Goal: Task Accomplishment & Management: Use online tool/utility

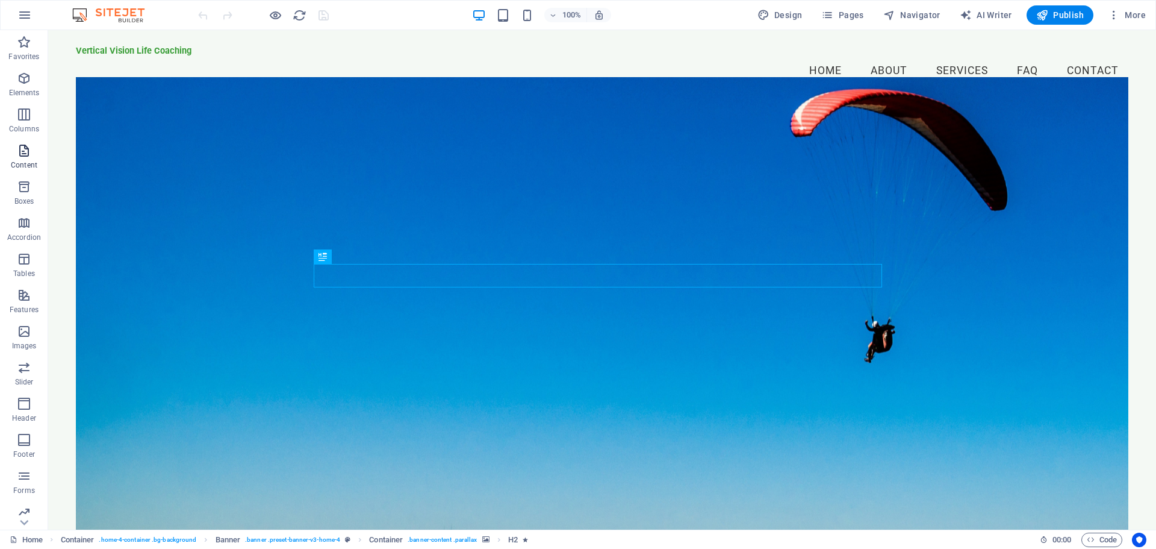
click at [25, 160] on span "Content" at bounding box center [24, 157] width 48 height 29
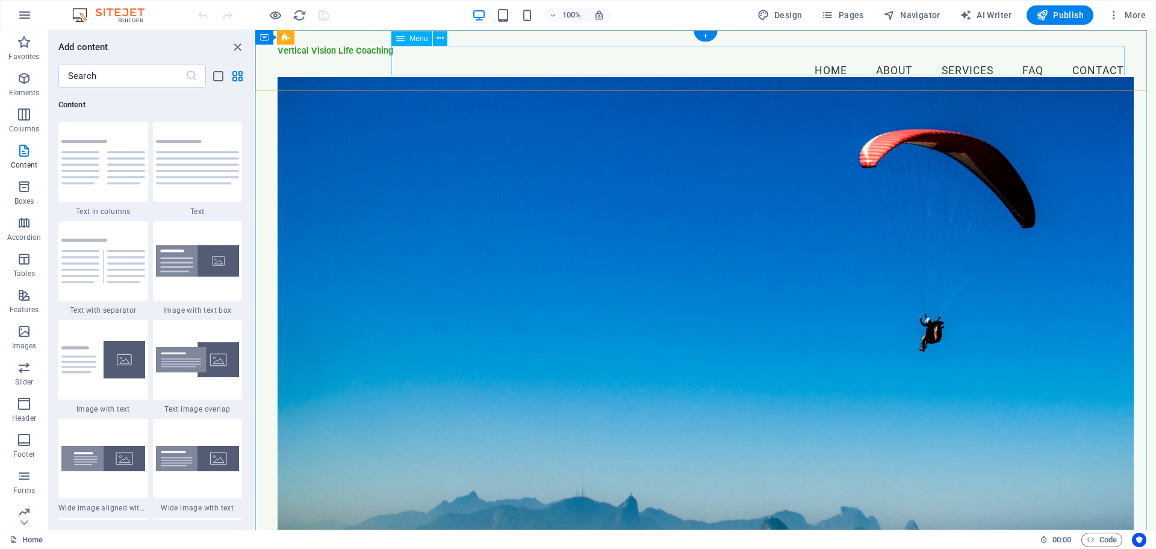
click at [824, 63] on nav "Home About Services FAQ Contact" at bounding box center [706, 71] width 856 height 30
click at [881, 70] on nav "Home About Services FAQ Contact" at bounding box center [706, 71] width 856 height 30
click at [881, 62] on nav "Home About Services FAQ Contact" at bounding box center [706, 71] width 856 height 30
click at [119, 161] on img at bounding box center [103, 162] width 84 height 45
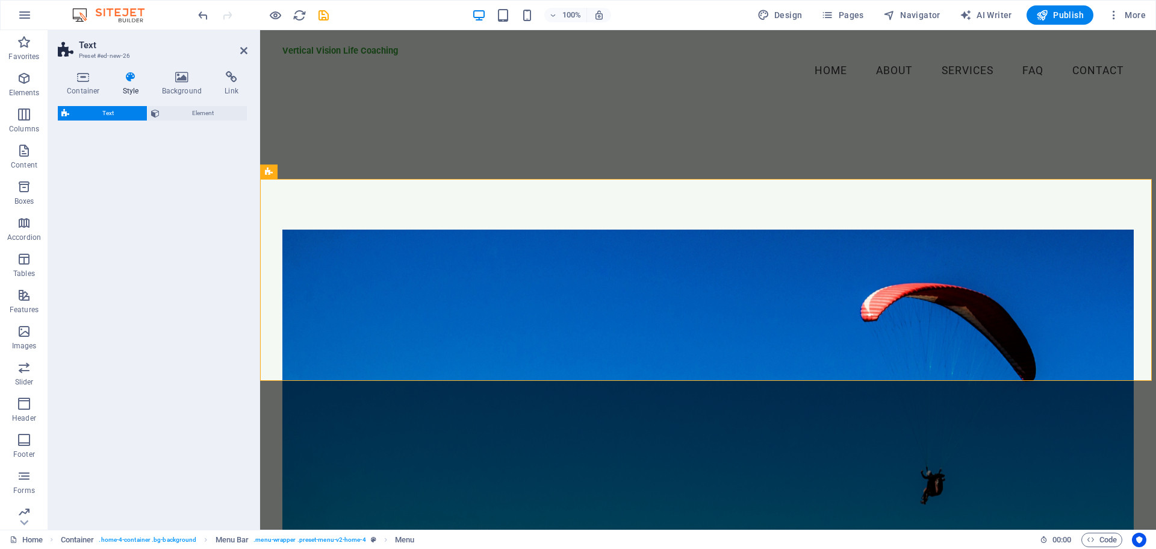
select select "rem"
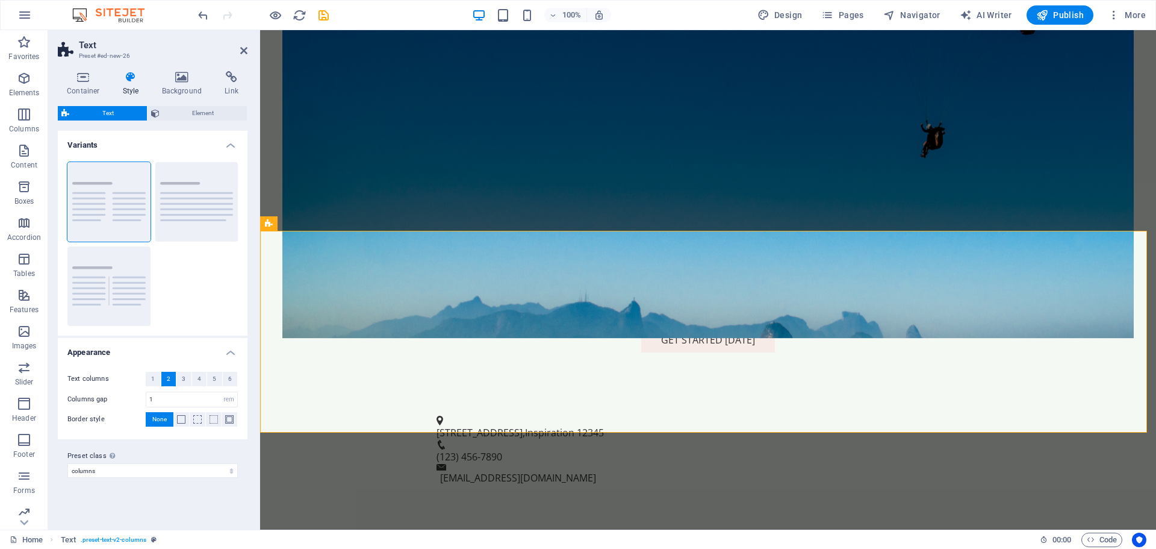
scroll to position [341, 0]
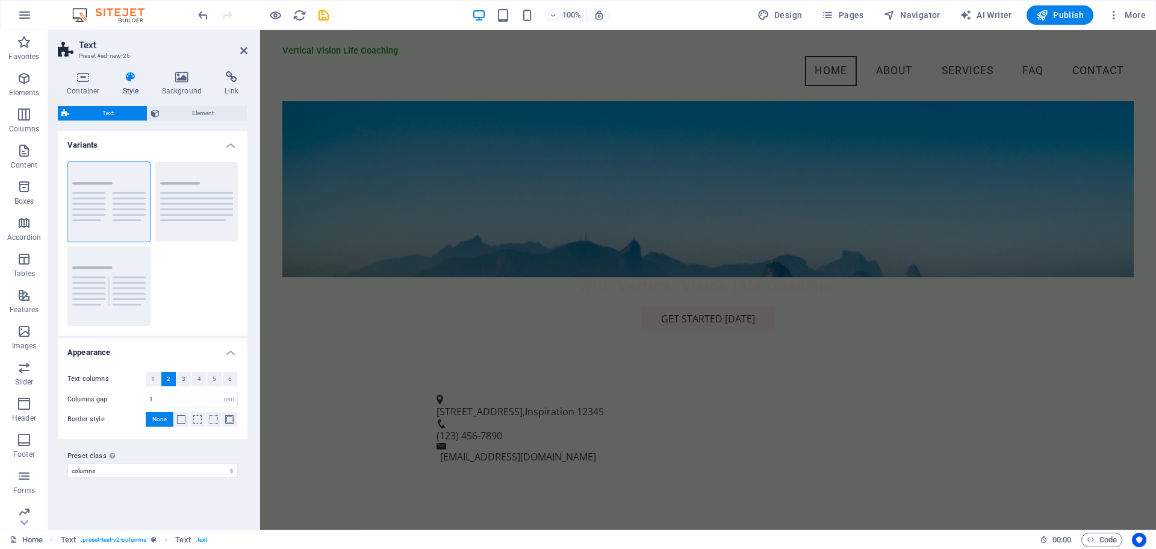
scroll to position [0, 0]
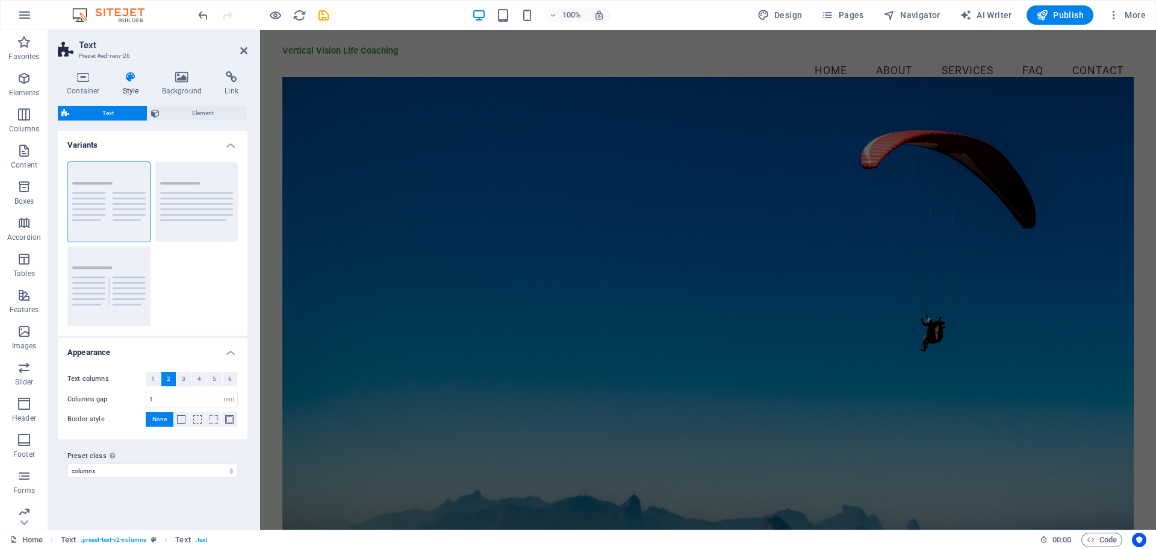
click at [682, 187] on figure at bounding box center [707, 304] width 851 height 455
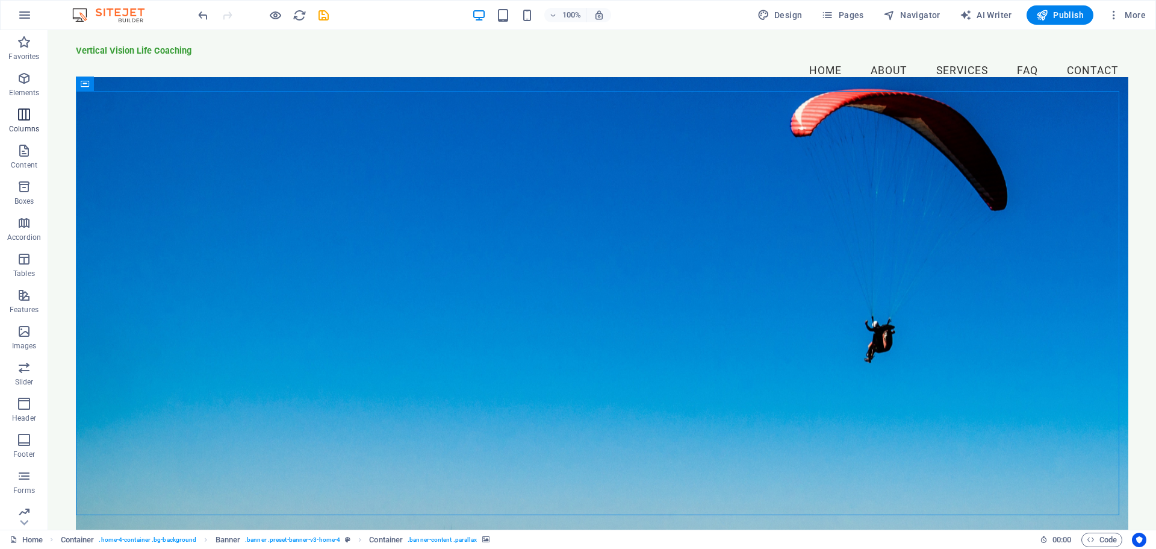
click at [25, 111] on icon "button" at bounding box center [24, 114] width 14 height 14
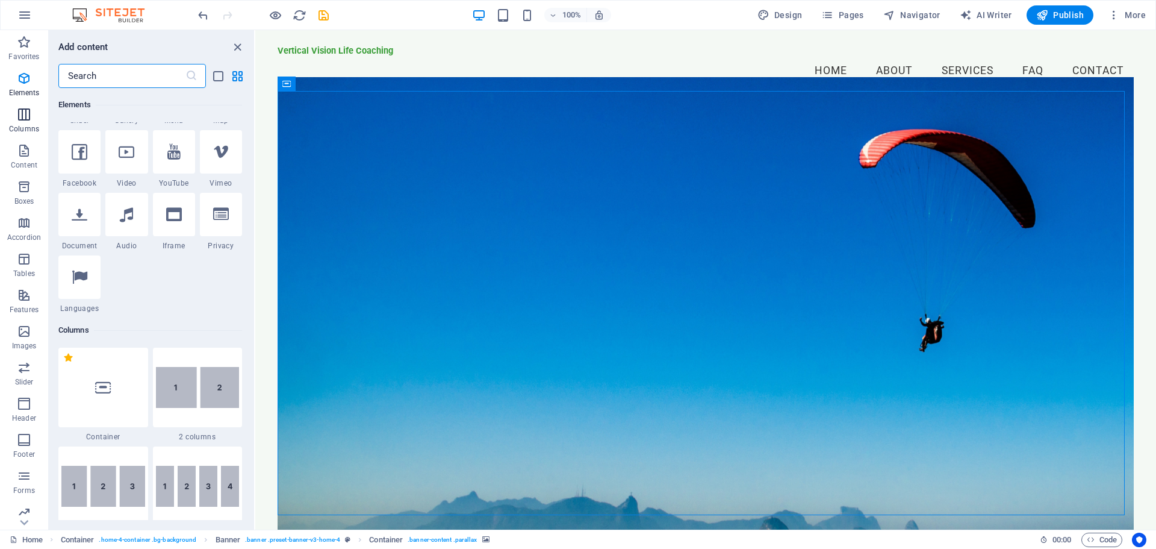
scroll to position [596, 0]
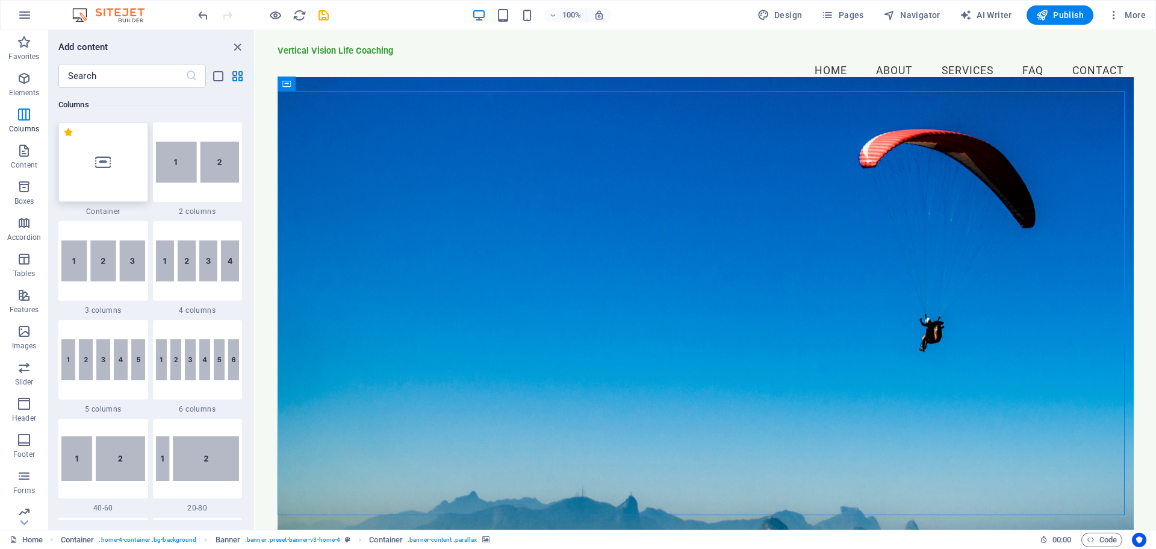
click at [114, 162] on div at bounding box center [103, 161] width 90 height 79
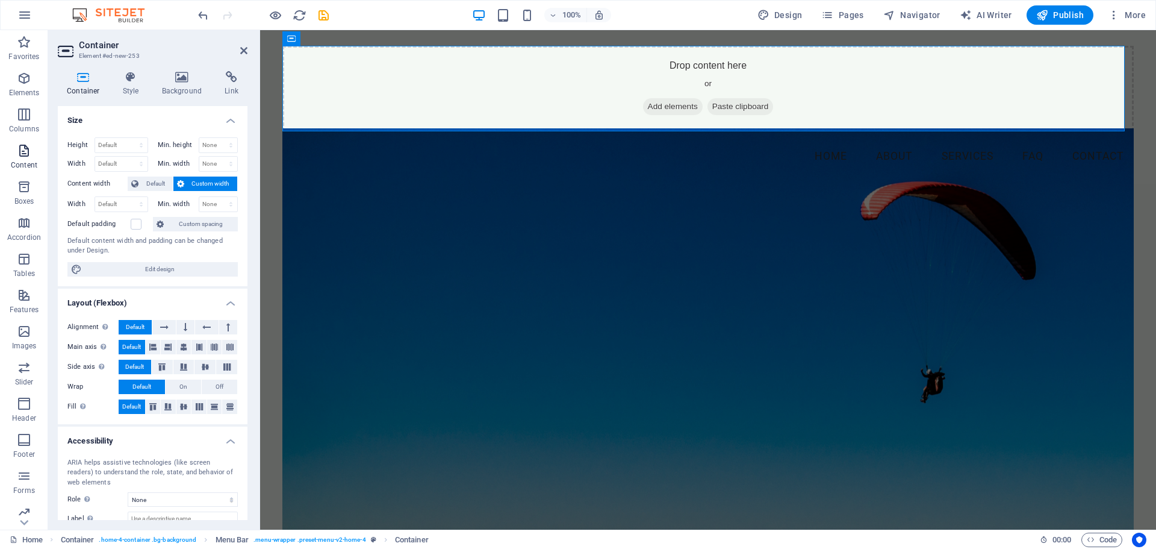
click at [18, 171] on span "Content" at bounding box center [24, 157] width 48 height 29
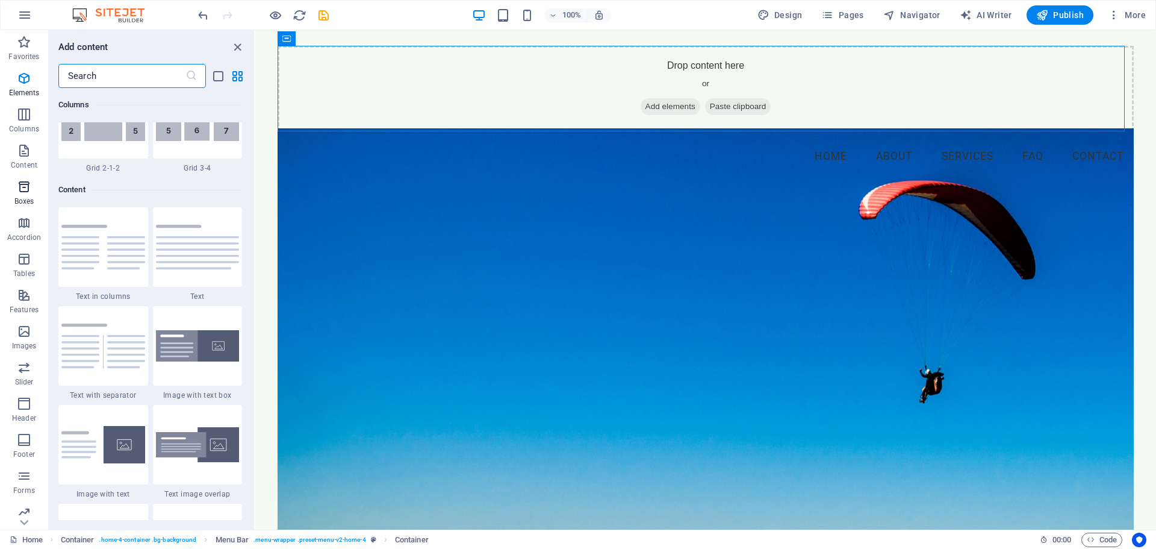
scroll to position [2107, 0]
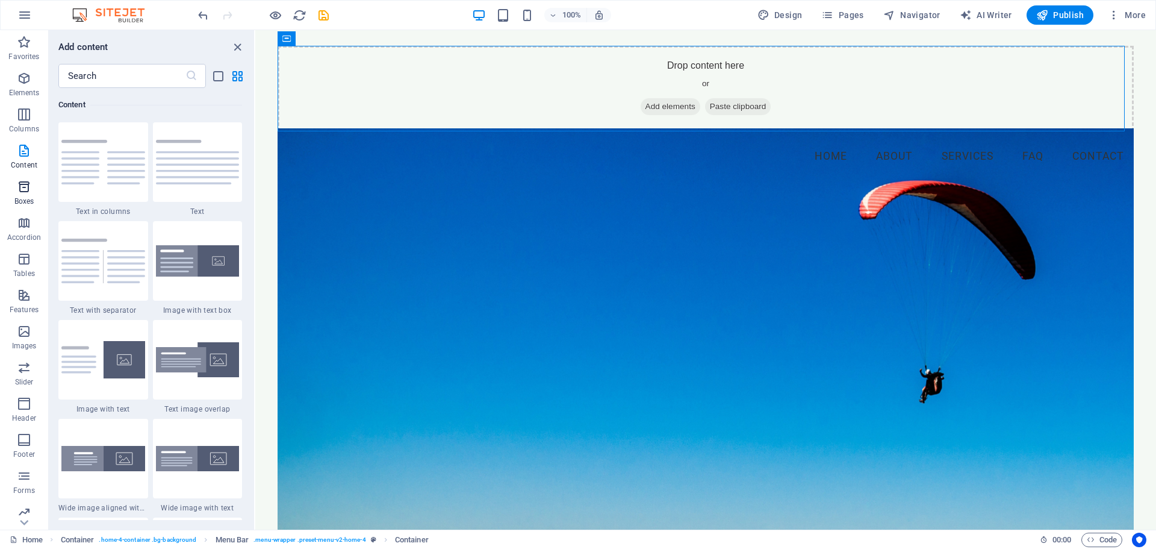
click at [23, 188] on icon "button" at bounding box center [24, 186] width 14 height 14
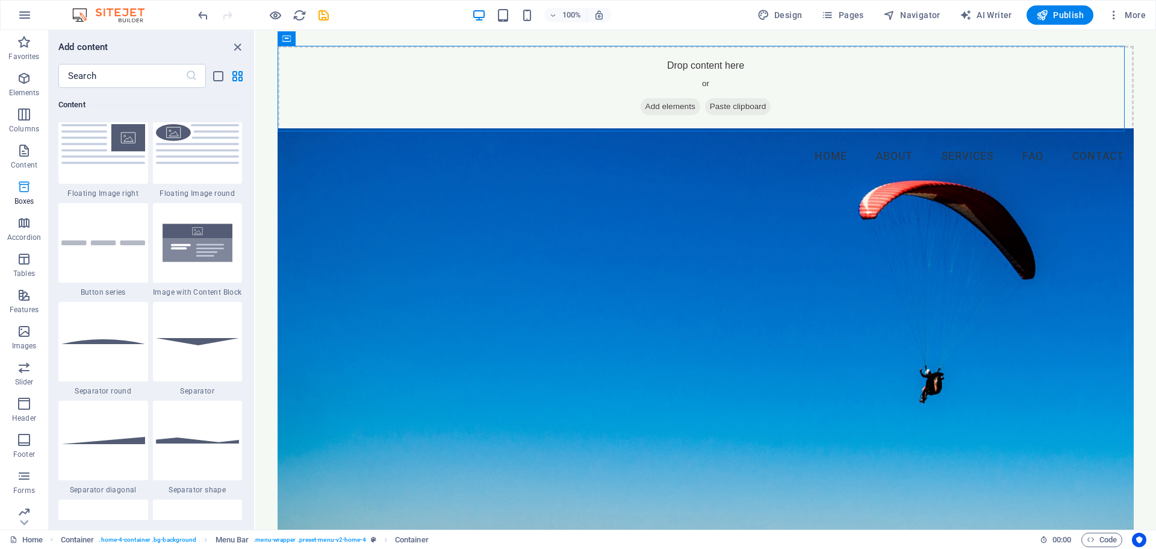
scroll to position [3322, 0]
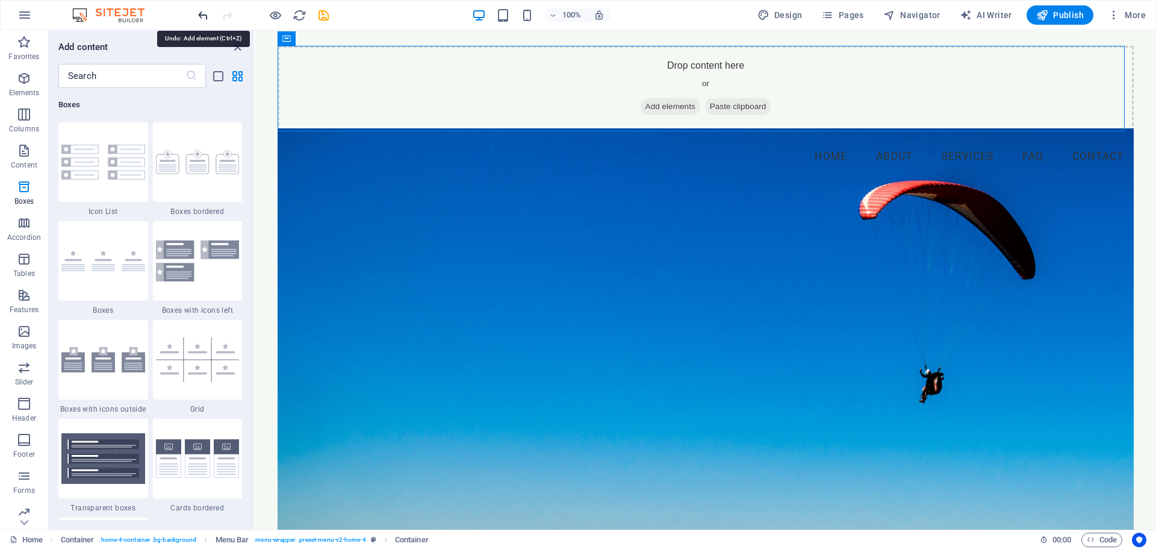
click at [200, 14] on icon "undo" at bounding box center [203, 15] width 14 height 14
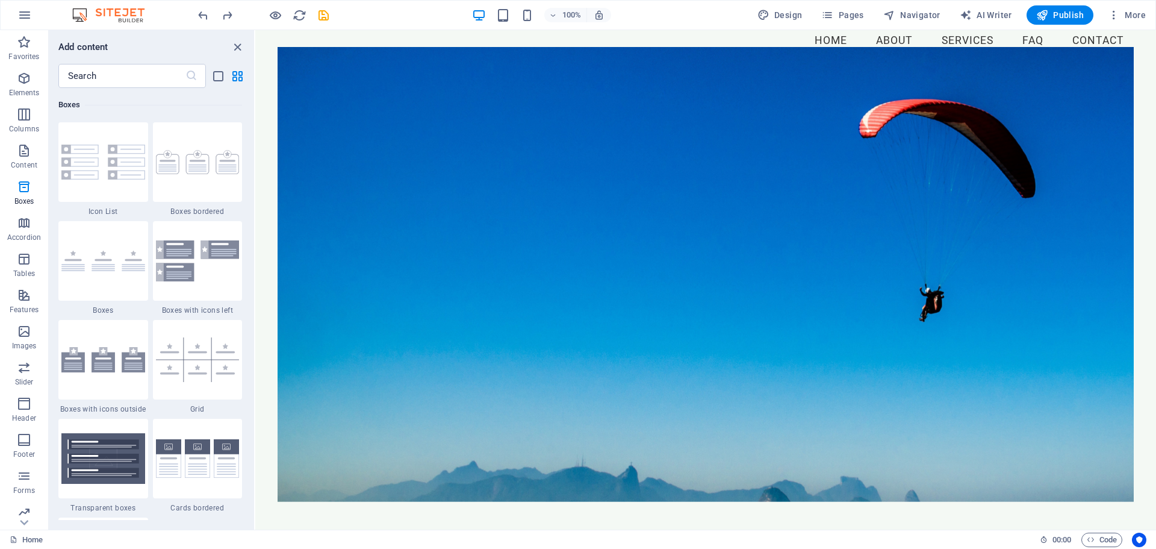
scroll to position [0, 0]
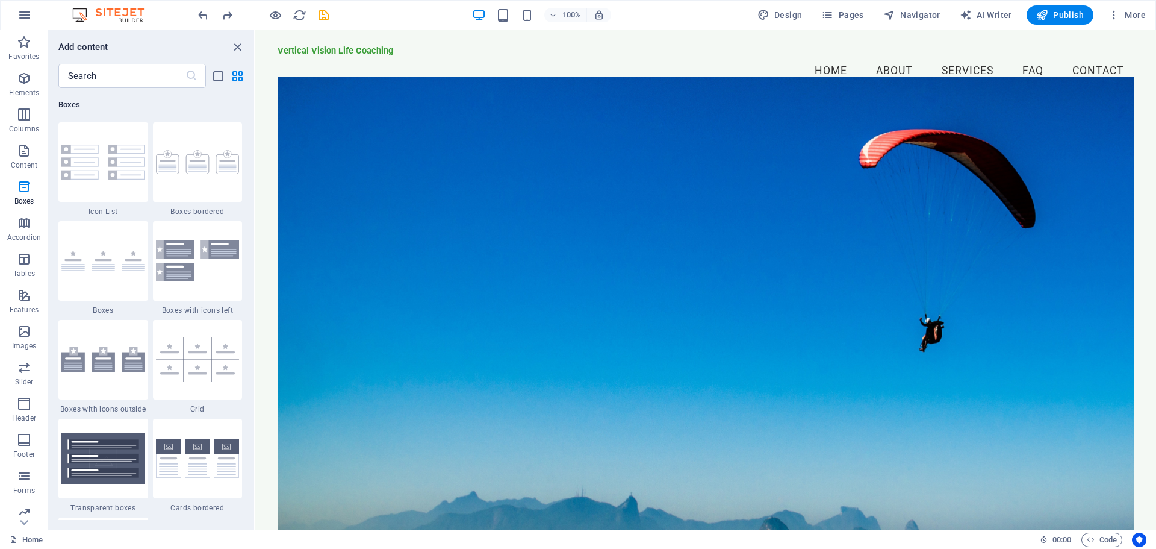
drag, startPoint x: 1154, startPoint y: 99, endPoint x: 1403, endPoint y: 57, distance: 252.2
click at [786, 16] on span "Design" at bounding box center [780, 15] width 45 height 12
select select "px"
select select "200"
select select "px"
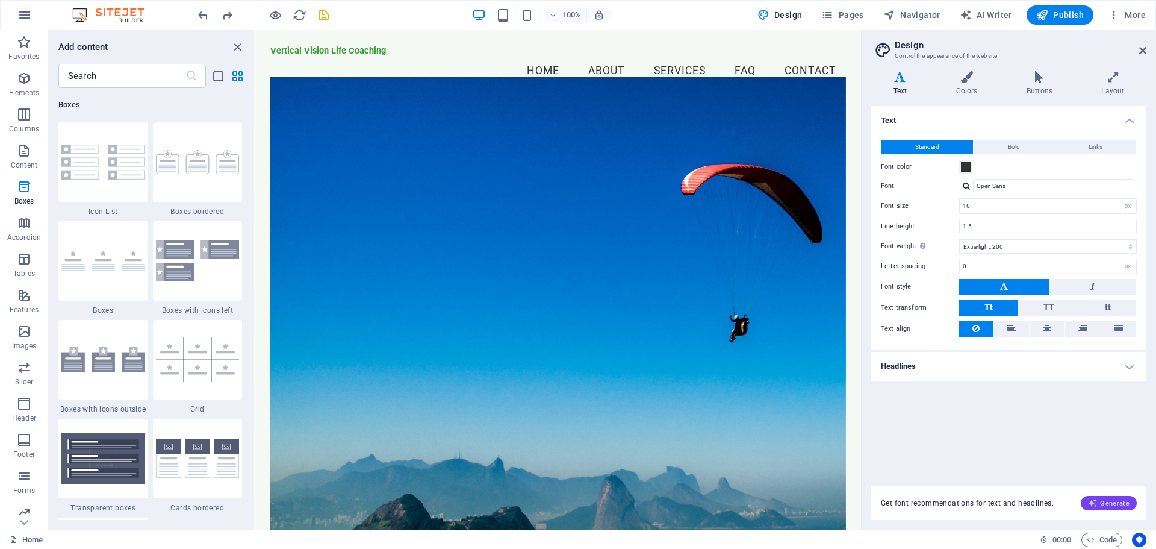
click at [1116, 499] on span "Generate" at bounding box center [1109, 503] width 42 height 10
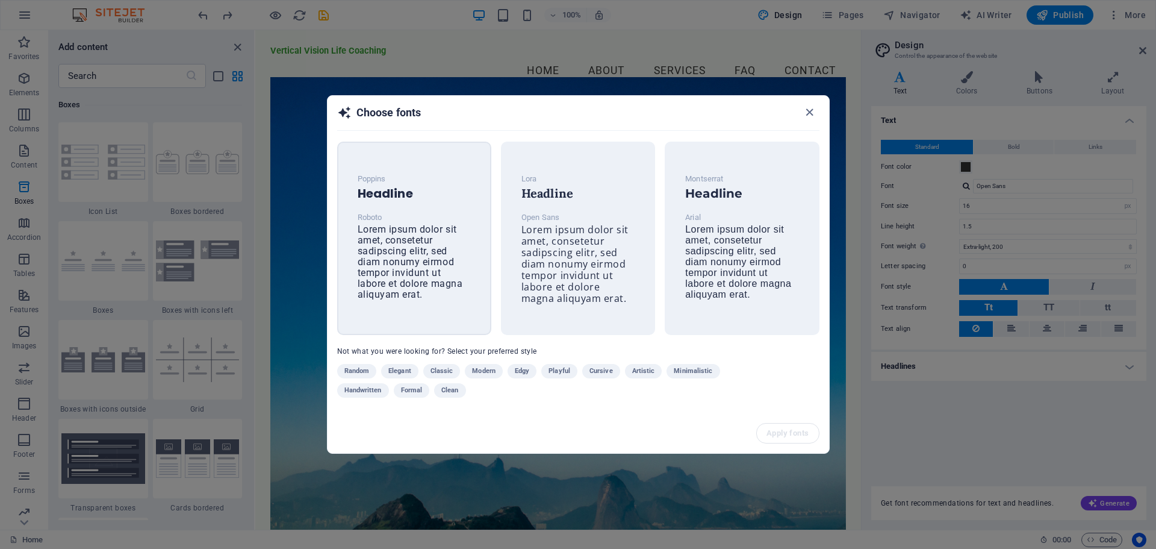
click at [386, 196] on h6 "Headline" at bounding box center [414, 193] width 113 height 14
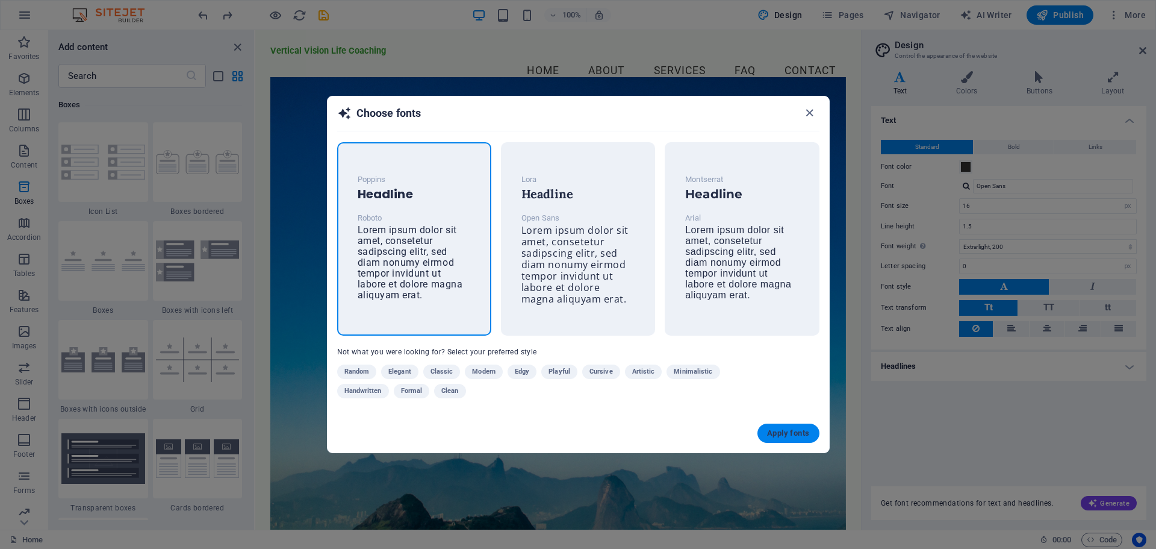
click at [780, 433] on span "Apply fonts" at bounding box center [788, 433] width 42 height 10
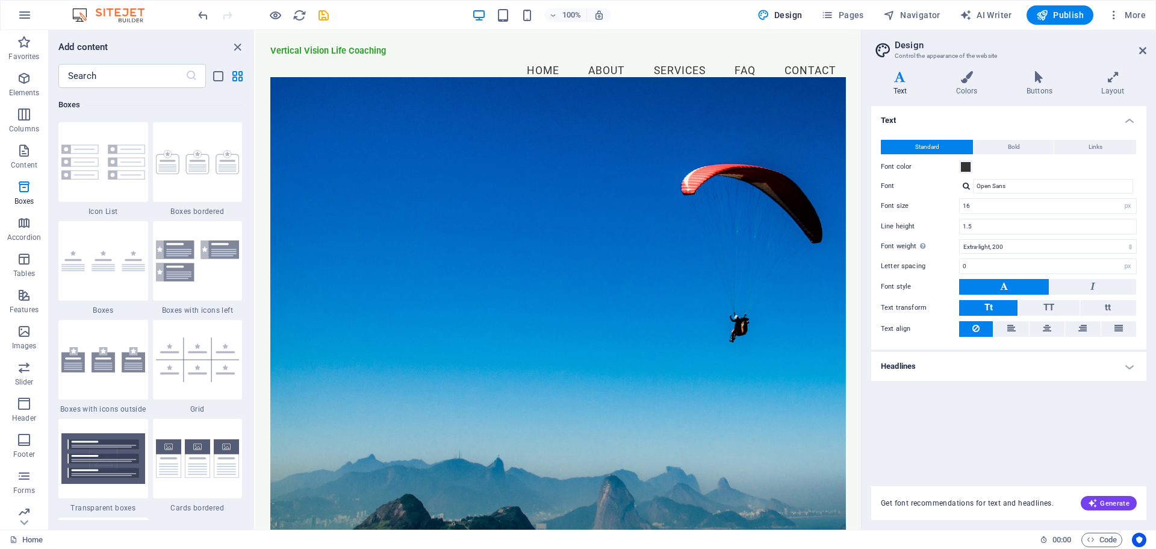
type input "Roboto"
select select "400"
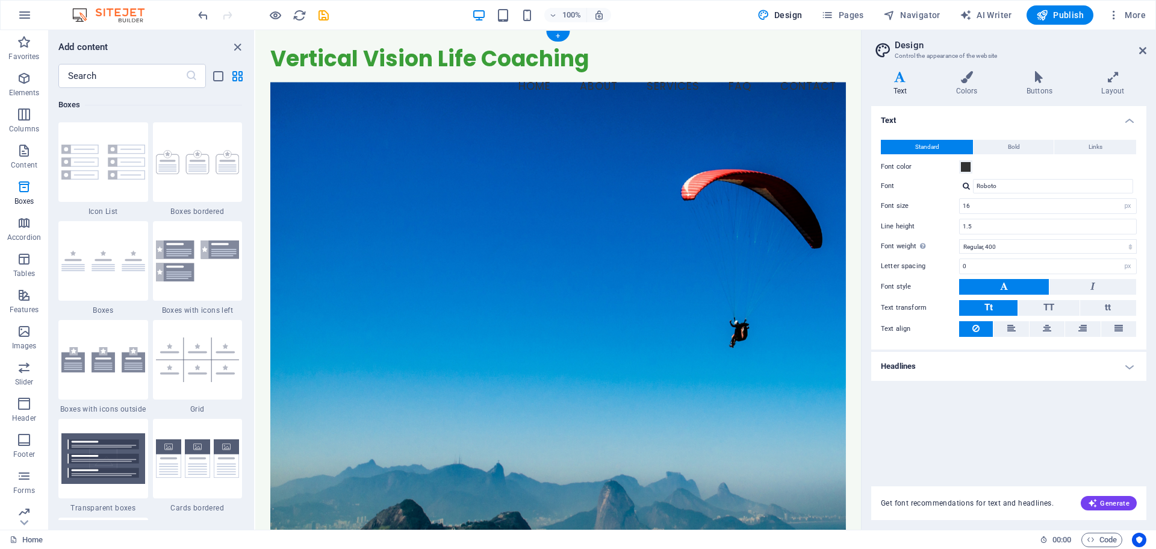
click at [723, 230] on figure at bounding box center [558, 309] width 576 height 455
click at [1130, 364] on h4 "Headlines" at bounding box center [1008, 366] width 275 height 29
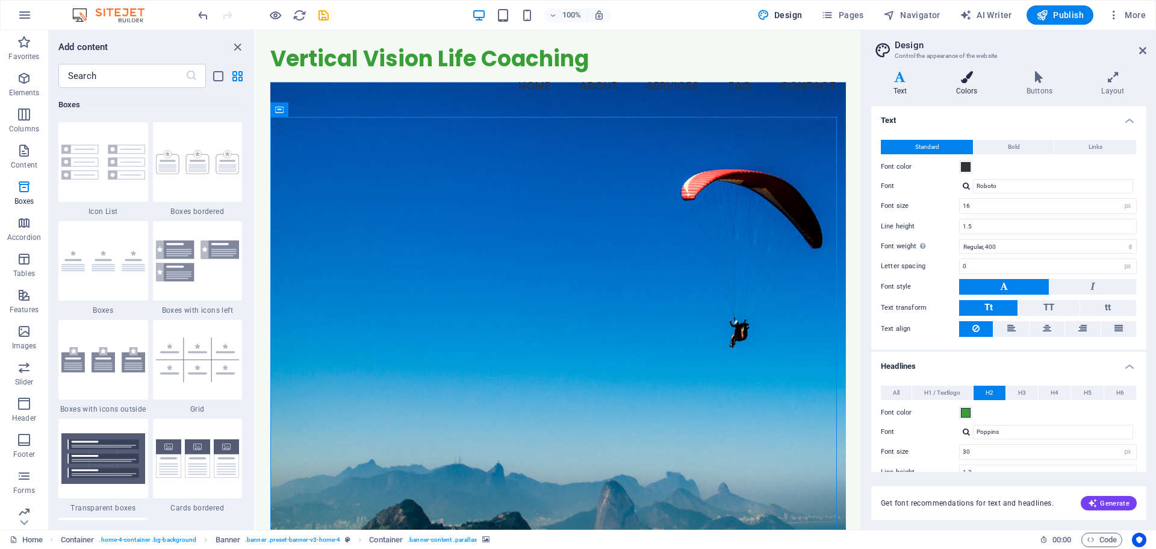
click at [965, 78] on icon at bounding box center [967, 77] width 66 height 12
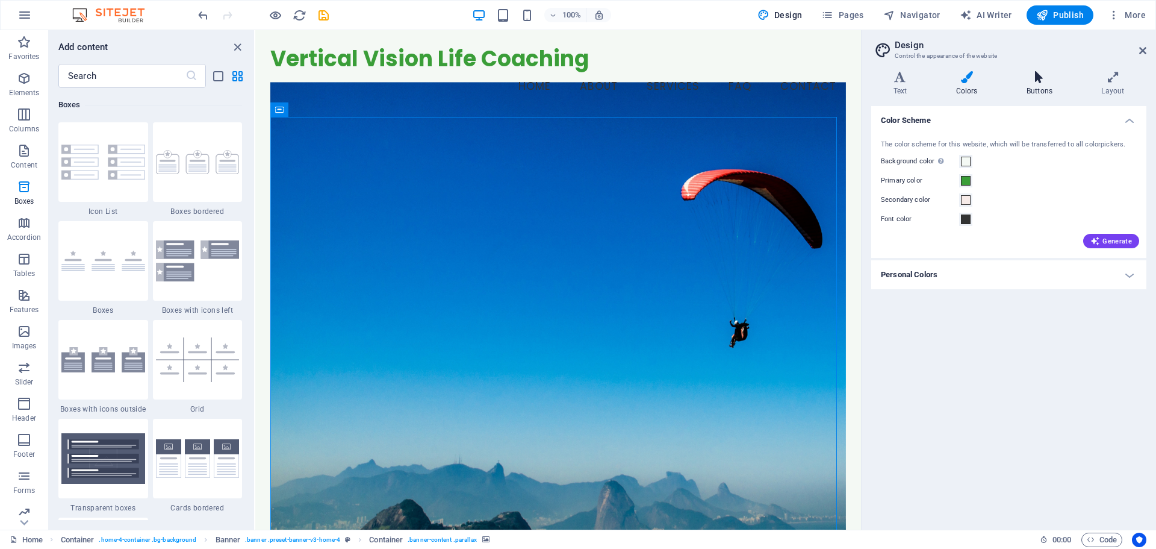
click at [1045, 79] on icon at bounding box center [1039, 77] width 70 height 12
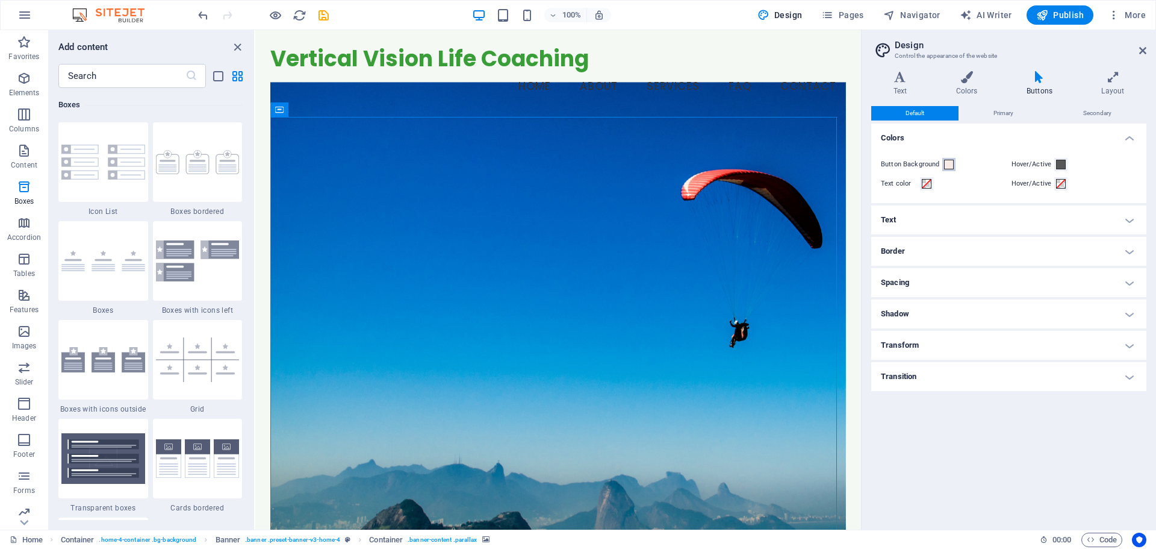
click at [950, 163] on span at bounding box center [949, 165] width 10 height 10
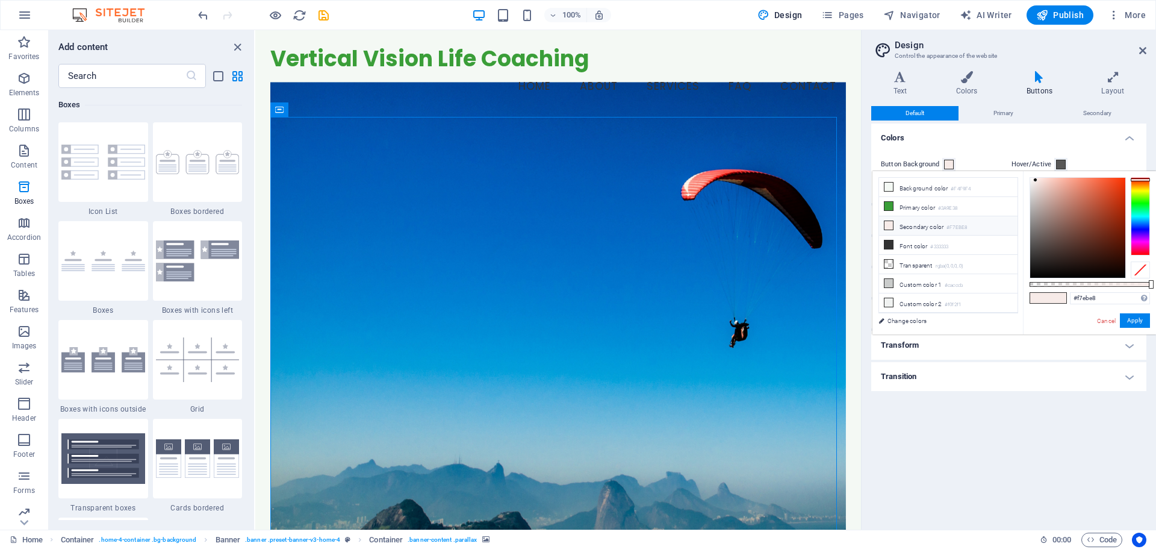
drag, startPoint x: 1139, startPoint y: 173, endPoint x: 1139, endPoint y: 184, distance: 10.8
click at [1139, 184] on div "#f7ebe8 Supported formats #0852ed rgb(8, 82, 237) rgba(8, 82, 237, 90%) hsv(221…" at bounding box center [1089, 340] width 133 height 338
drag, startPoint x: 1139, startPoint y: 184, endPoint x: 1139, endPoint y: 251, distance: 66.8
click at [1139, 251] on div at bounding box center [1140, 216] width 19 height 78
click at [1133, 320] on button "Apply" at bounding box center [1135, 320] width 30 height 14
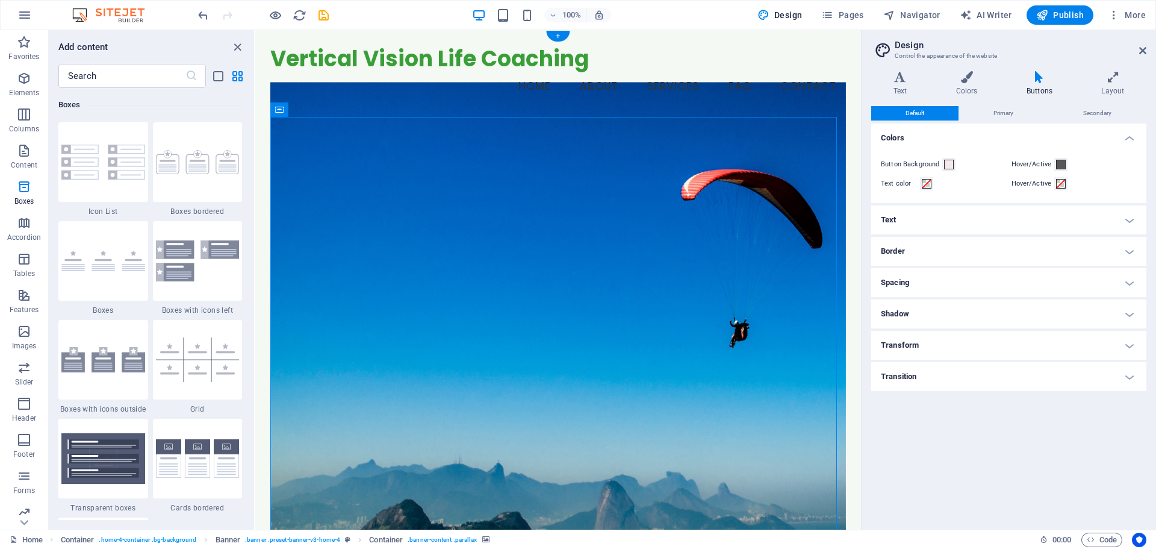
click at [701, 434] on figure at bounding box center [558, 309] width 576 height 455
click at [1132, 311] on h4 "Shadow" at bounding box center [1008, 313] width 275 height 29
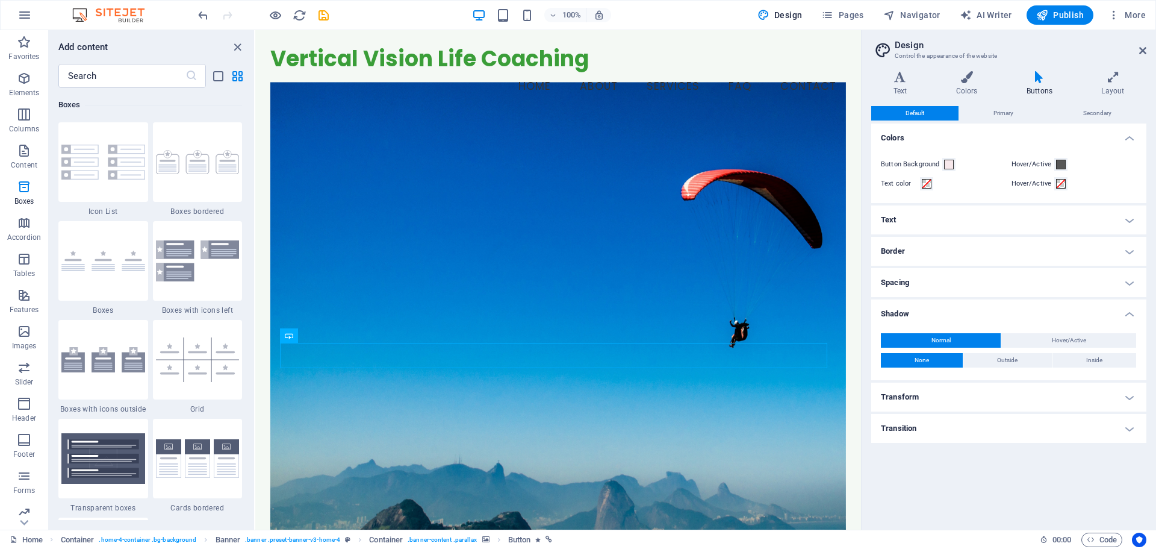
click at [1132, 311] on h4 "Shadow" at bounding box center [1008, 310] width 275 height 22
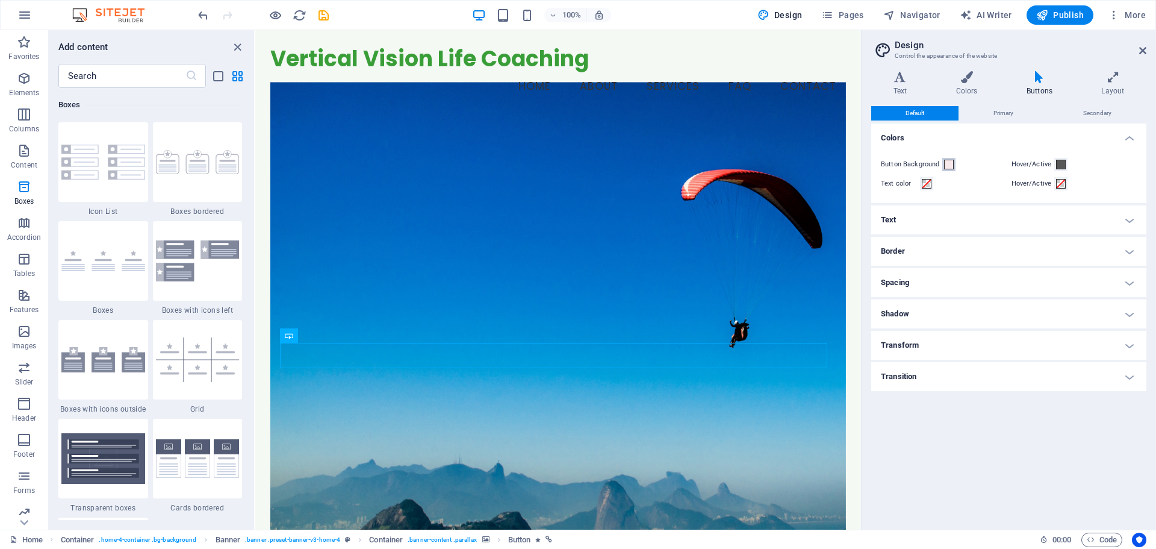
click at [948, 164] on span at bounding box center [949, 165] width 10 height 10
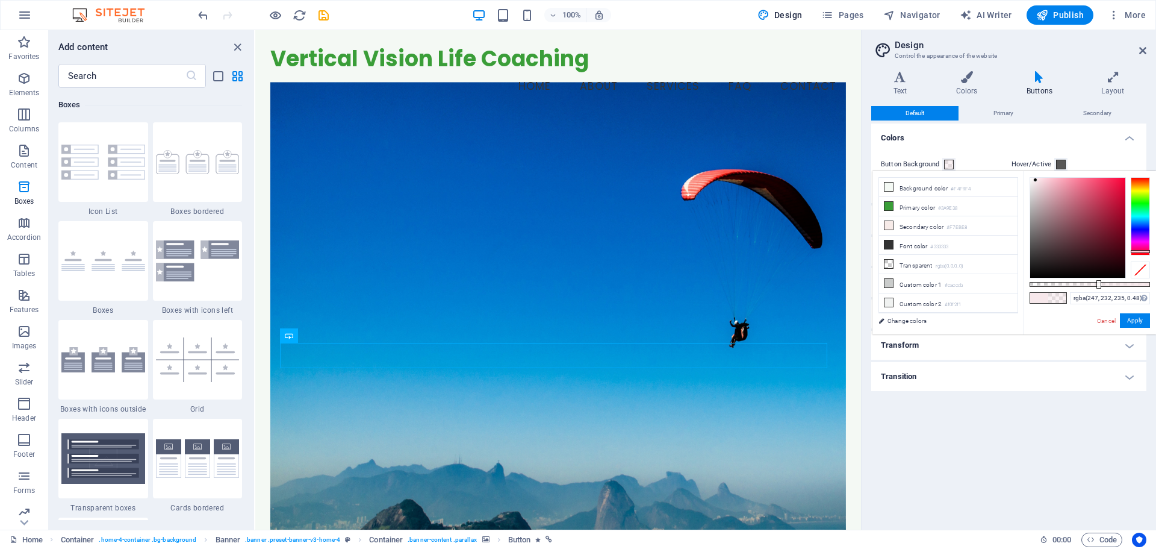
type input "rgba(247, 232, 235, 0.475)"
drag, startPoint x: 1150, startPoint y: 280, endPoint x: 1087, endPoint y: 285, distance: 63.4
click at [1087, 285] on div at bounding box center [1088, 284] width 5 height 8
click at [1136, 322] on button "Apply" at bounding box center [1135, 320] width 30 height 14
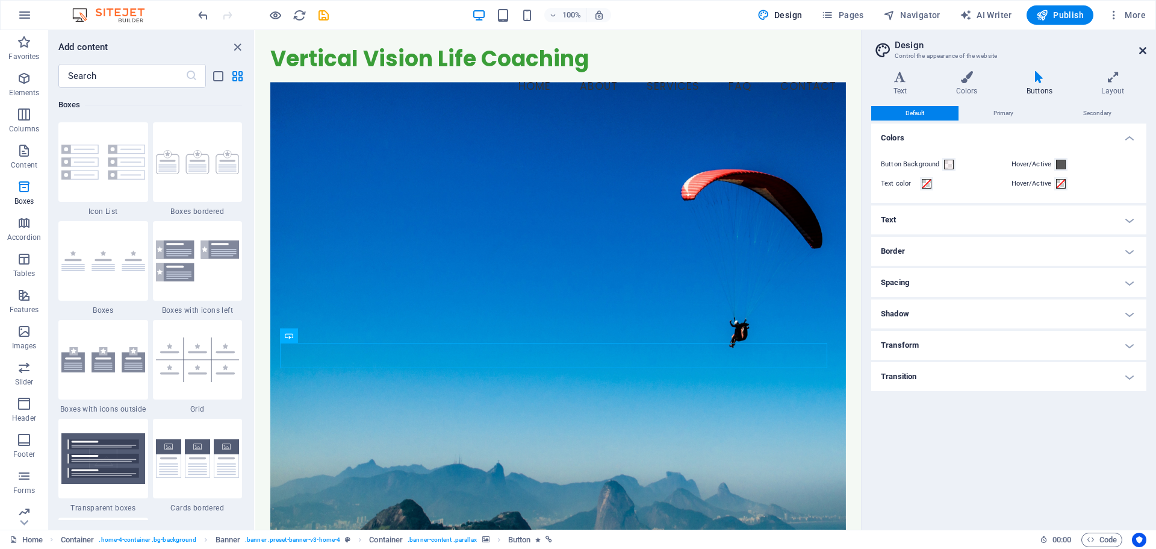
click at [1144, 49] on icon at bounding box center [1142, 51] width 7 height 10
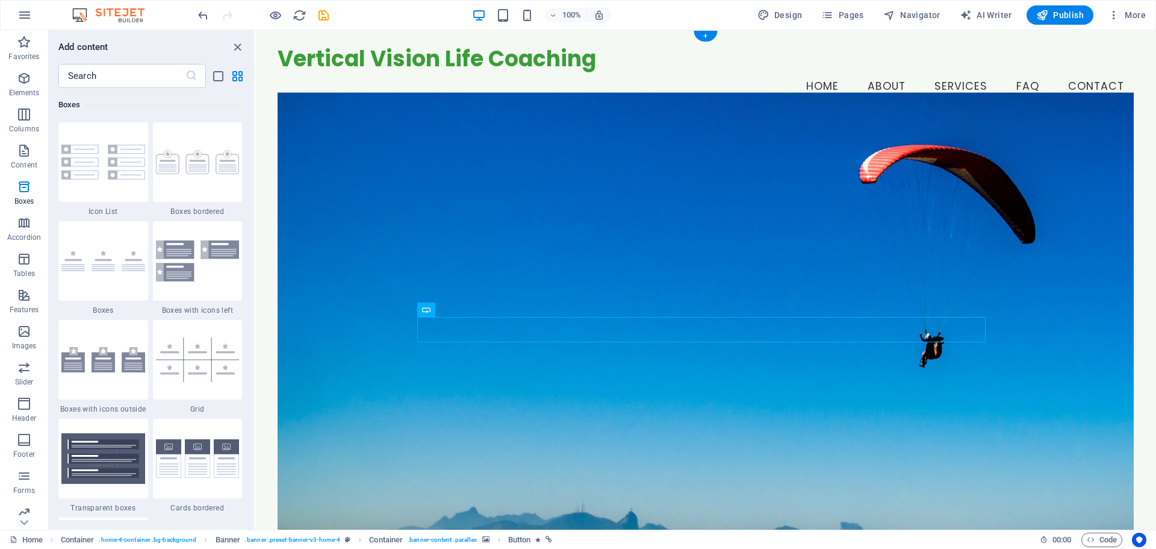
click at [857, 177] on figure at bounding box center [706, 320] width 856 height 455
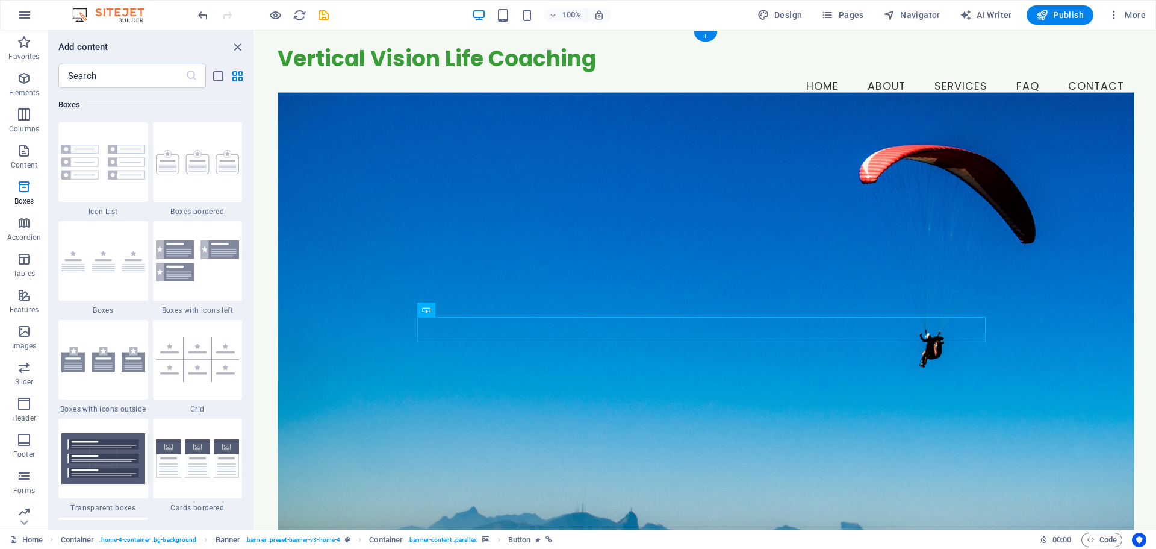
click at [926, 410] on figure at bounding box center [706, 320] width 856 height 455
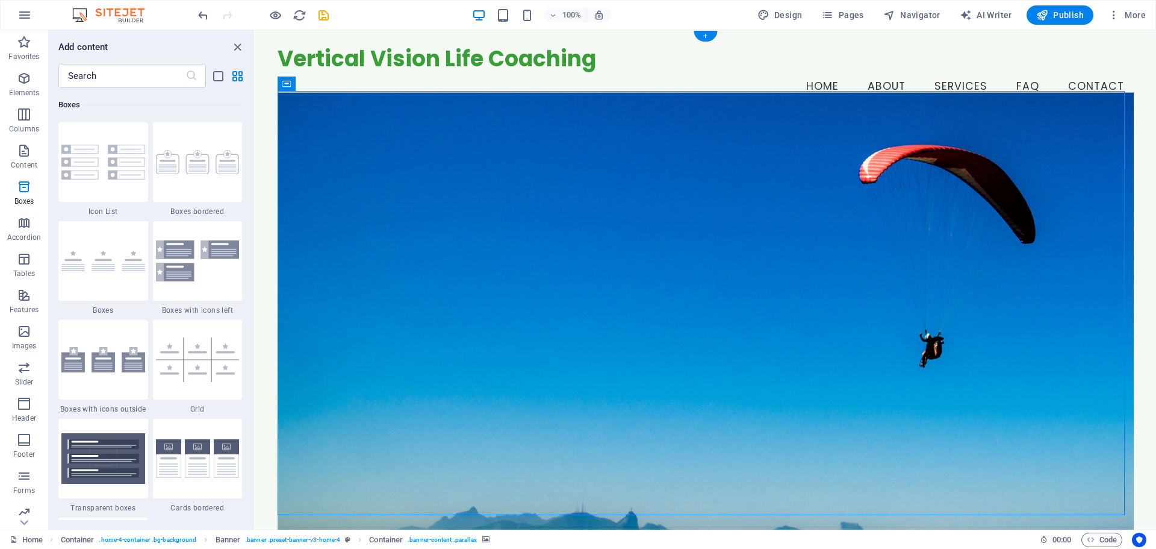
click at [811, 169] on figure at bounding box center [706, 320] width 856 height 455
click at [861, 16] on span "Pages" at bounding box center [842, 15] width 42 height 12
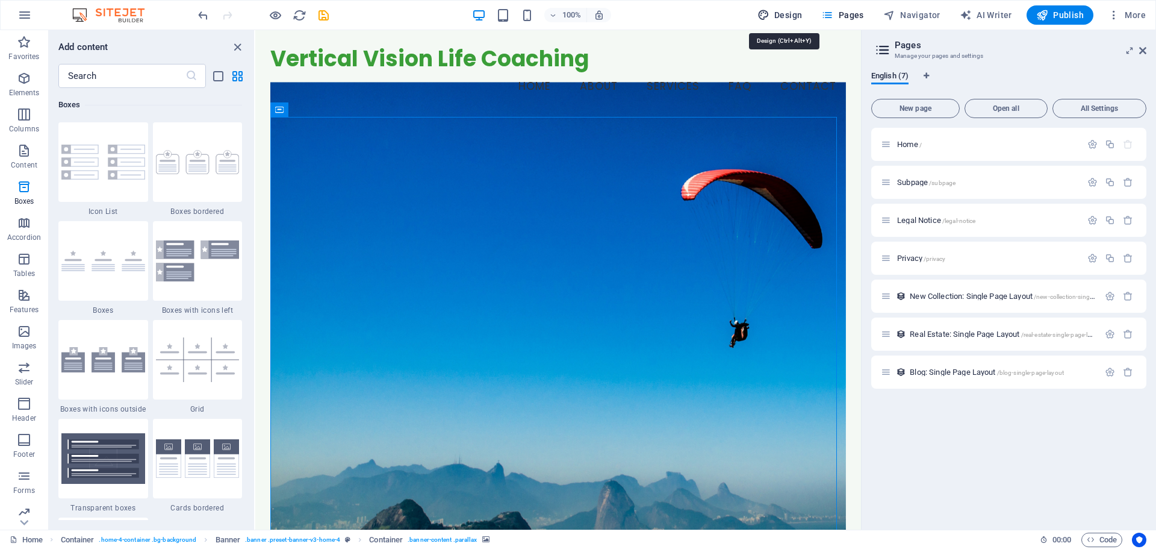
click at [797, 13] on span "Design" at bounding box center [780, 15] width 45 height 12
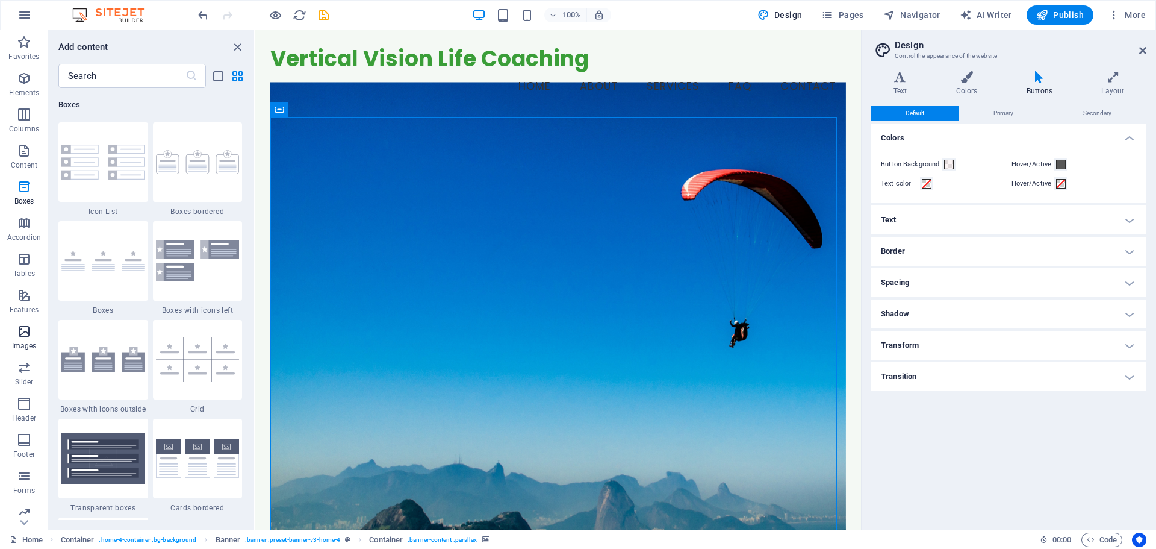
click at [21, 344] on p "Images" at bounding box center [24, 346] width 25 height 10
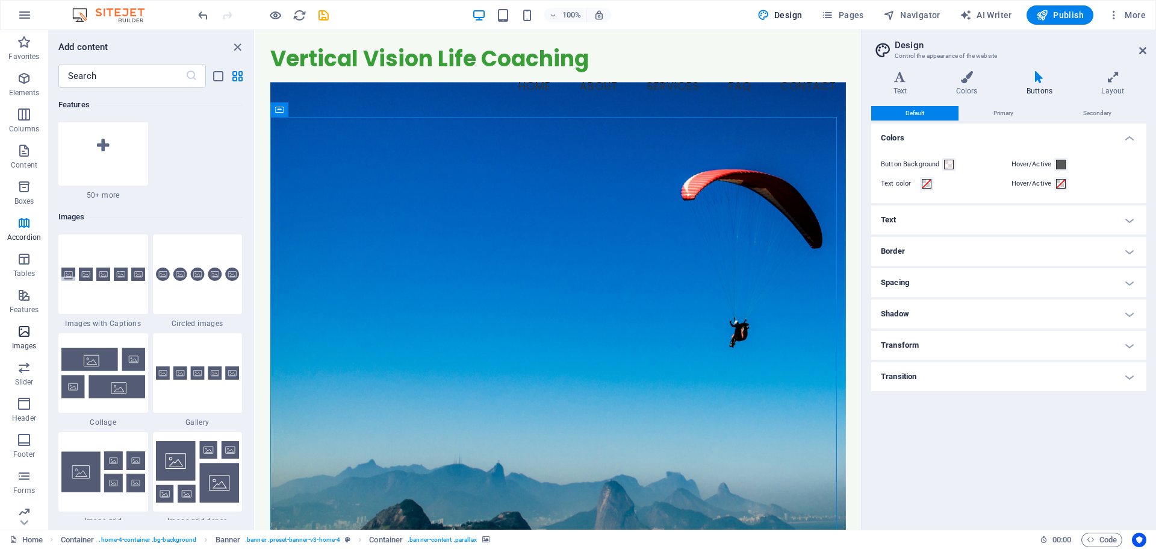
scroll to position [6106, 0]
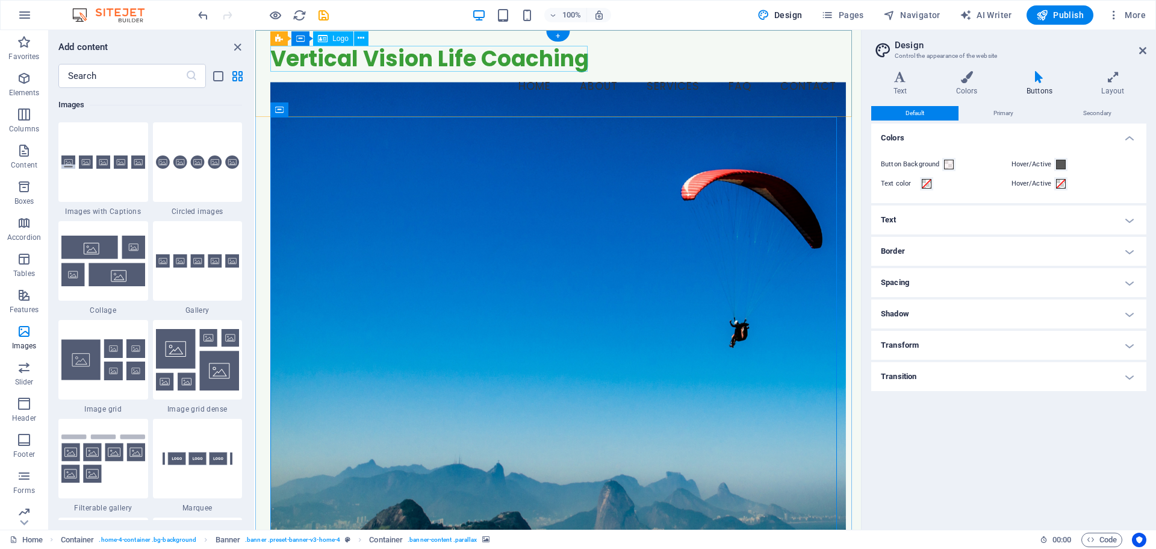
click at [402, 56] on div "Vertical Vision Life Coaching" at bounding box center [558, 59] width 576 height 26
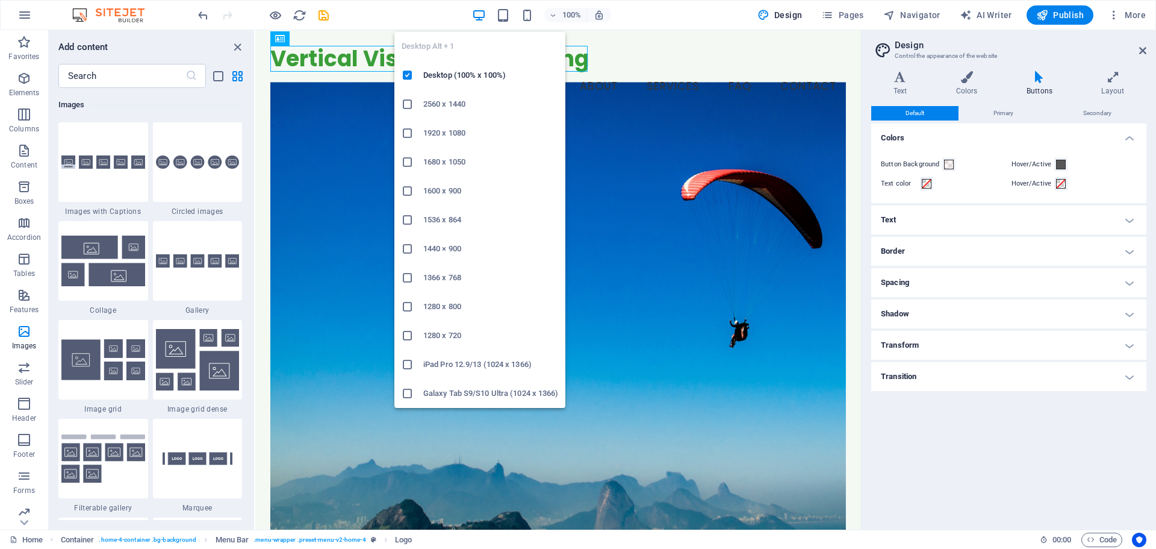
click at [475, 17] on icon "button" at bounding box center [479, 15] width 14 height 14
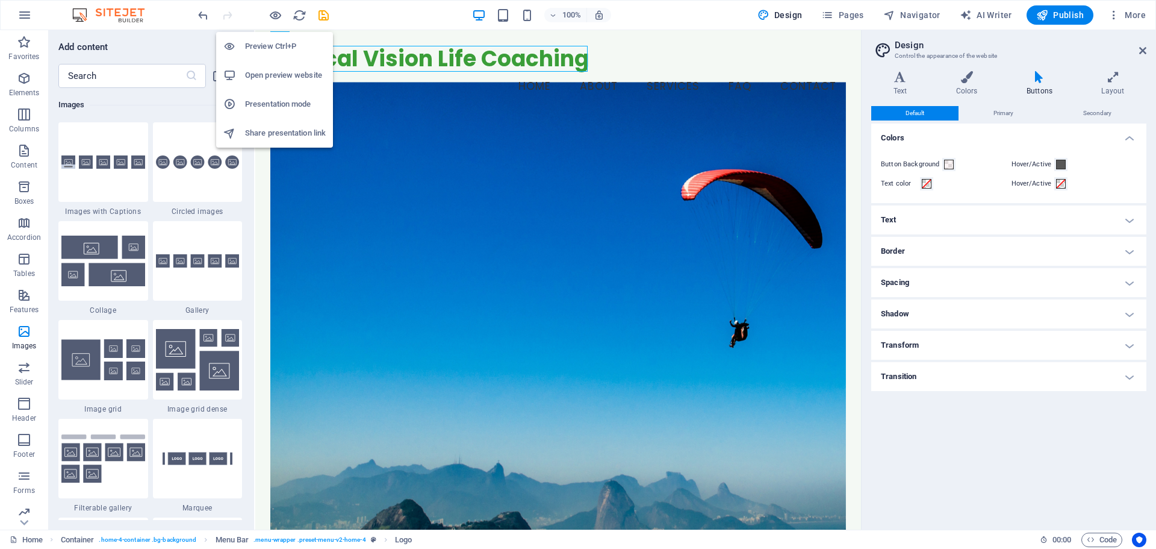
click at [297, 107] on h6 "Presentation mode" at bounding box center [285, 104] width 81 height 14
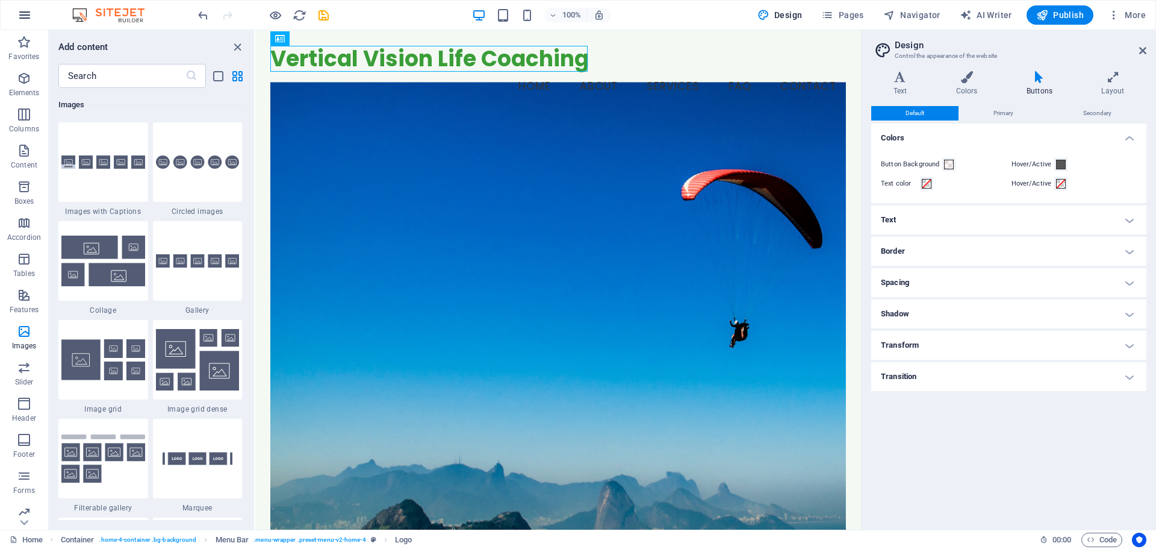
click at [25, 17] on icon "button" at bounding box center [24, 15] width 14 height 14
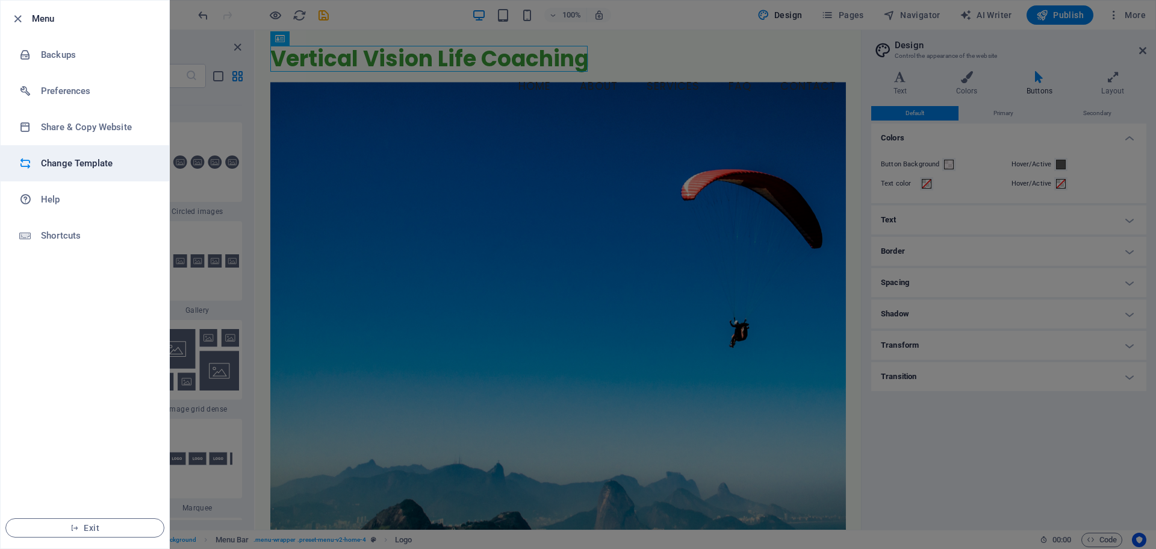
click at [81, 160] on h6 "Change Template" at bounding box center [96, 163] width 111 height 14
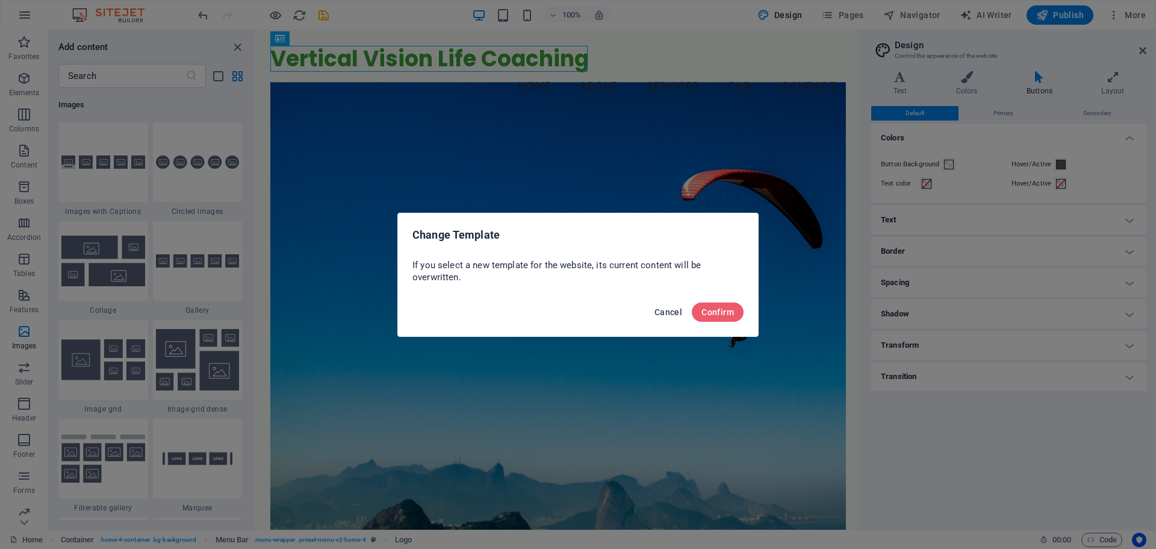
click at [664, 307] on span "Cancel" at bounding box center [669, 312] width 28 height 10
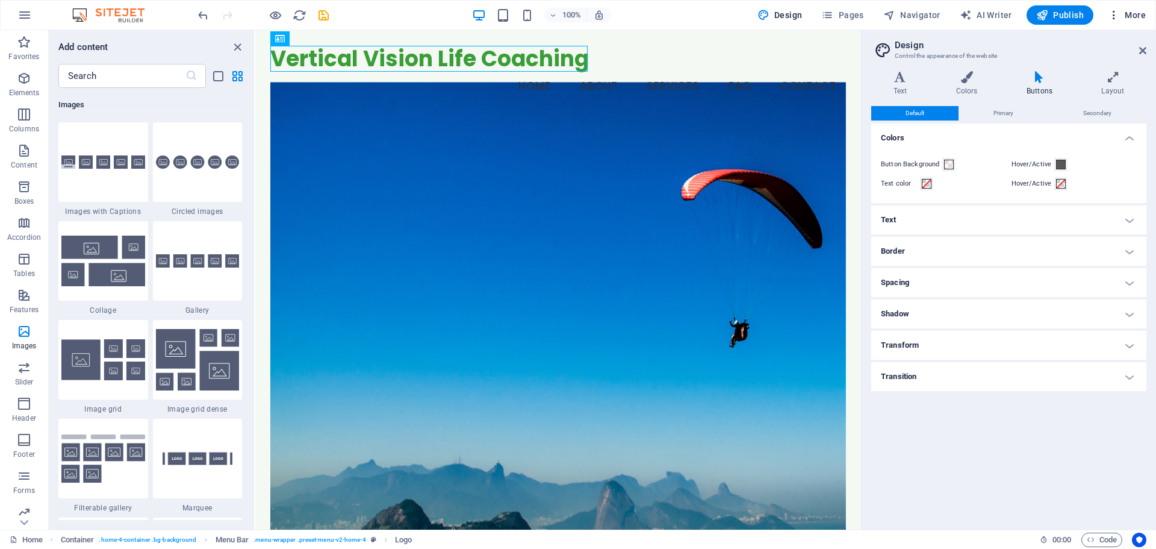
click at [1138, 14] on span "More" at bounding box center [1127, 15] width 38 height 12
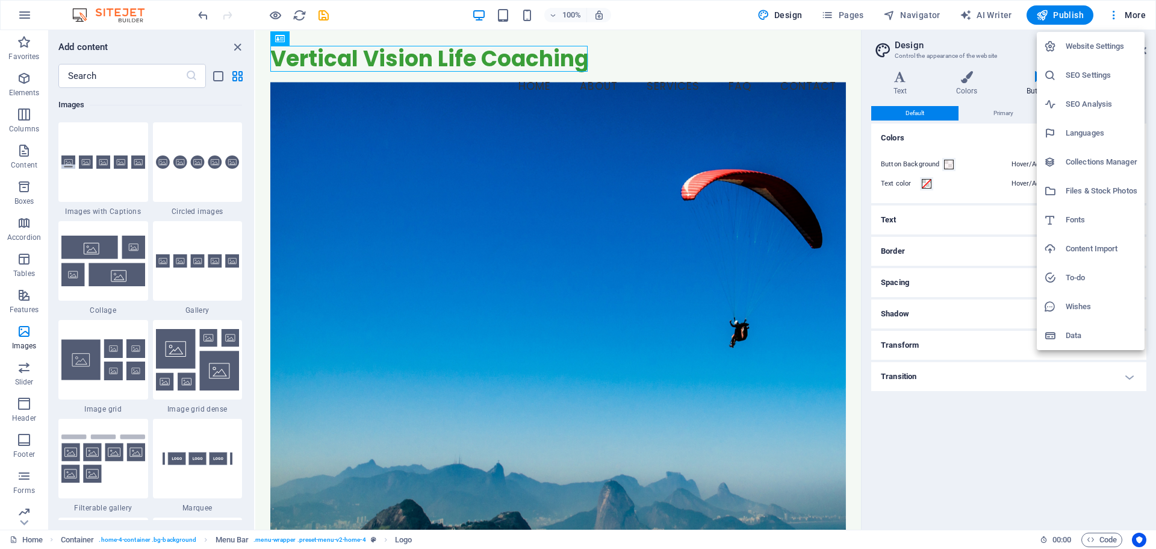
click at [731, 276] on div at bounding box center [578, 274] width 1156 height 549
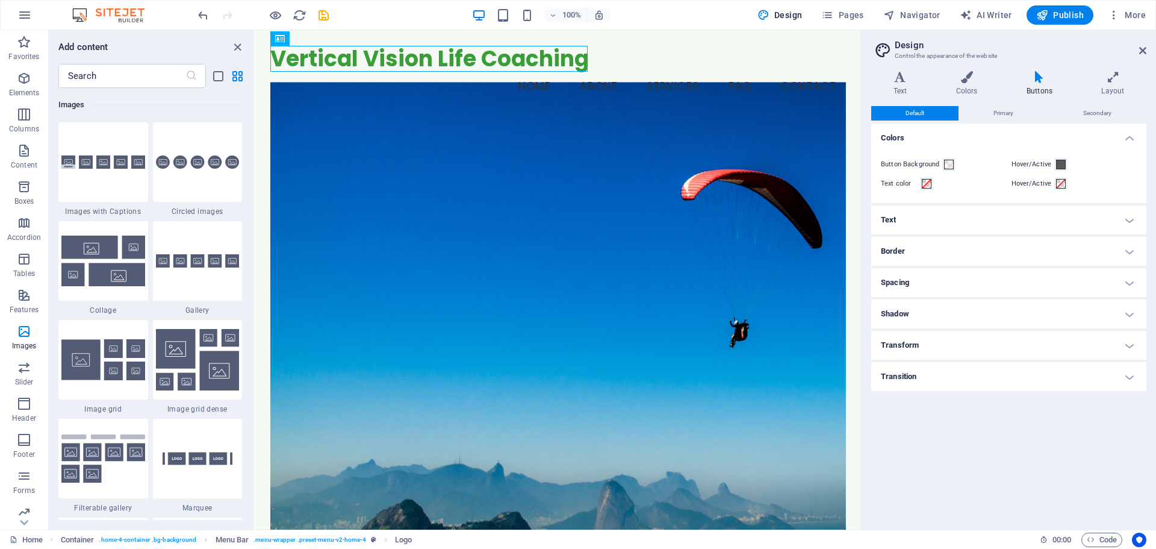
click at [1147, 48] on aside "Design Control the appearance of the website Variants Text Colors Buttons Layou…" at bounding box center [1008, 279] width 295 height 499
click at [202, 15] on icon "undo" at bounding box center [203, 15] width 14 height 14
click at [202, 14] on icon "undo" at bounding box center [203, 15] width 14 height 14
drag, startPoint x: 305, startPoint y: 15, endPoint x: 376, endPoint y: 7, distance: 72.1
click at [305, 15] on icon "reload" at bounding box center [300, 15] width 14 height 14
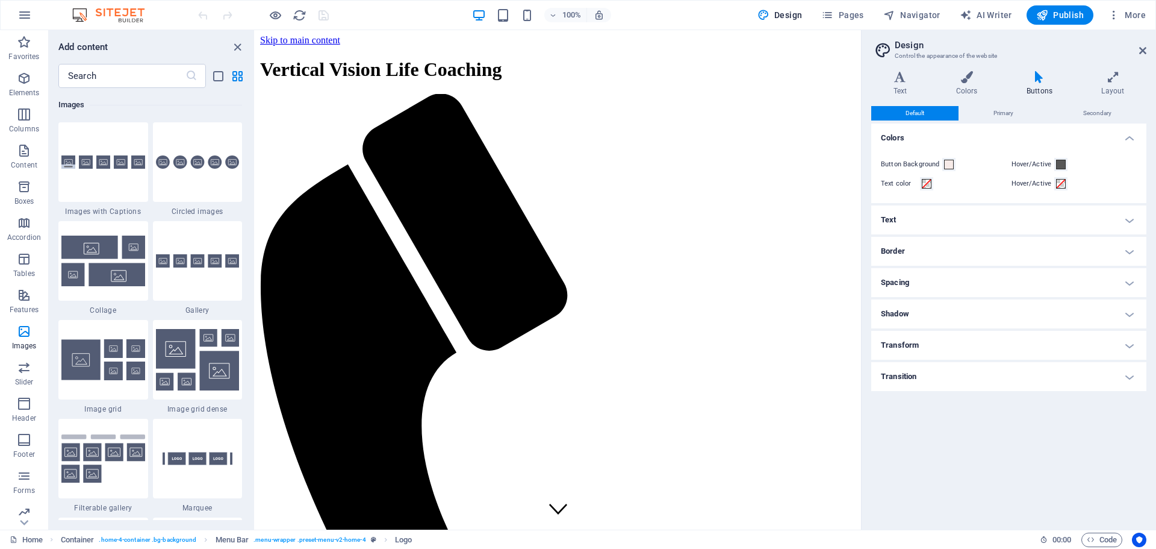
scroll to position [0, 0]
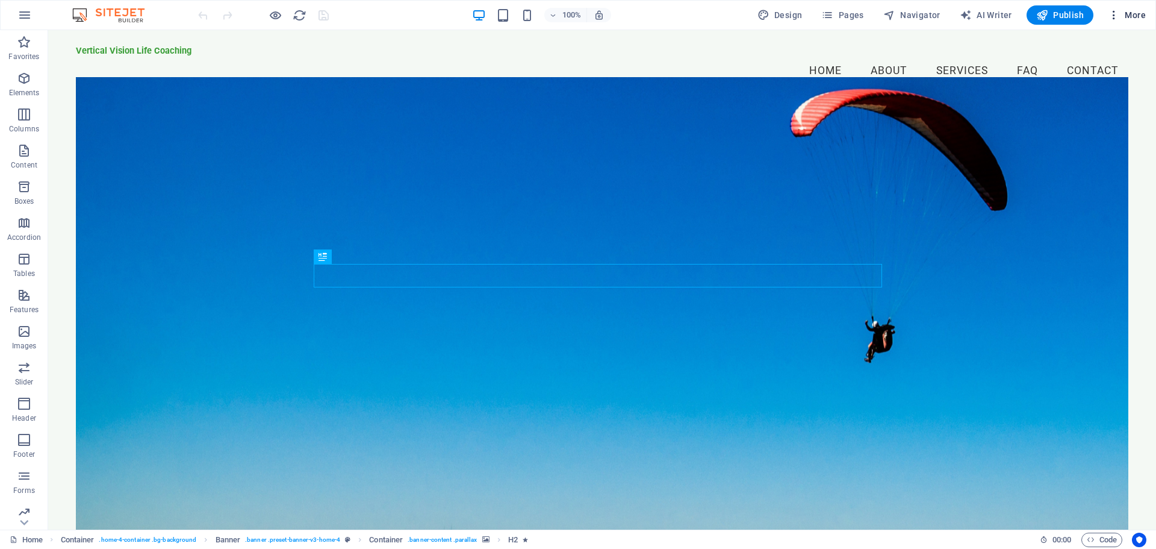
click at [1137, 14] on span "More" at bounding box center [1127, 15] width 38 height 12
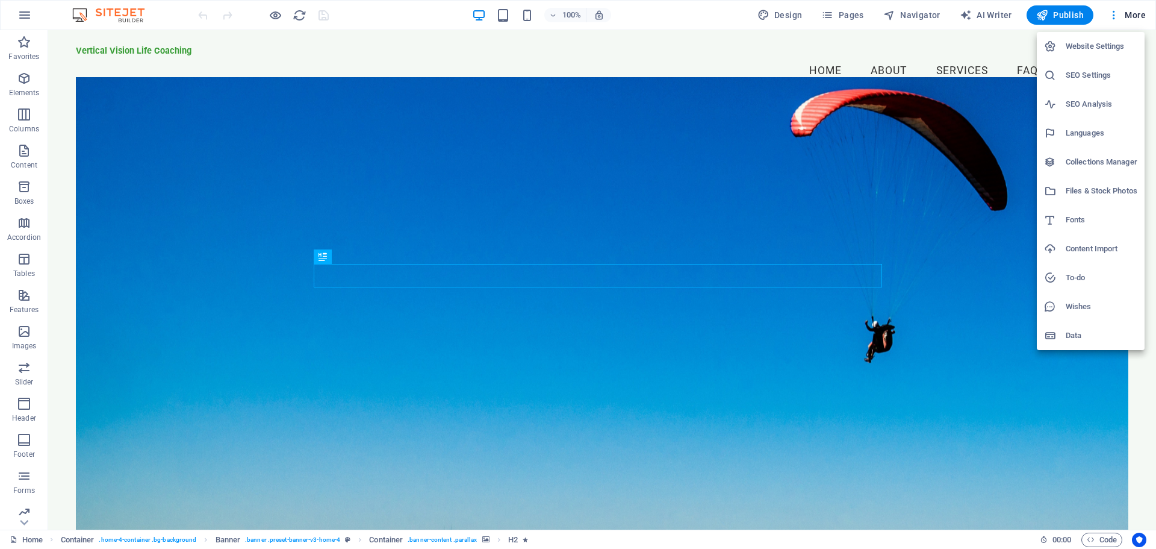
drag, startPoint x: 1154, startPoint y: 98, endPoint x: 1151, endPoint y: 93, distance: 6.2
click at [1151, 93] on div at bounding box center [578, 274] width 1156 height 549
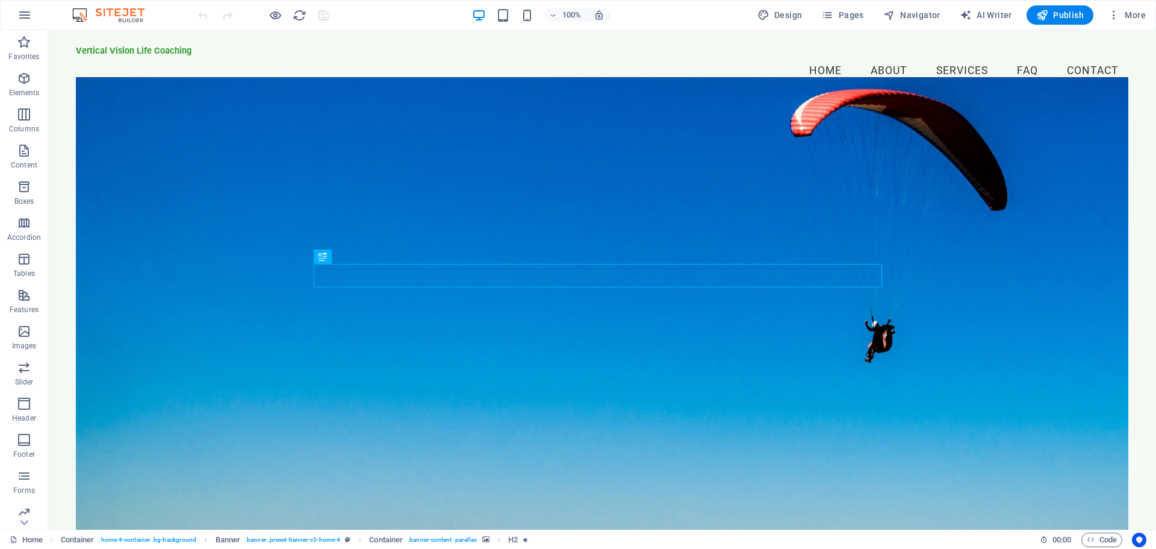
drag, startPoint x: 1199, startPoint y: 123, endPoint x: 1150, endPoint y: 104, distance: 52.4
click at [28, 21] on icon "button" at bounding box center [24, 15] width 14 height 14
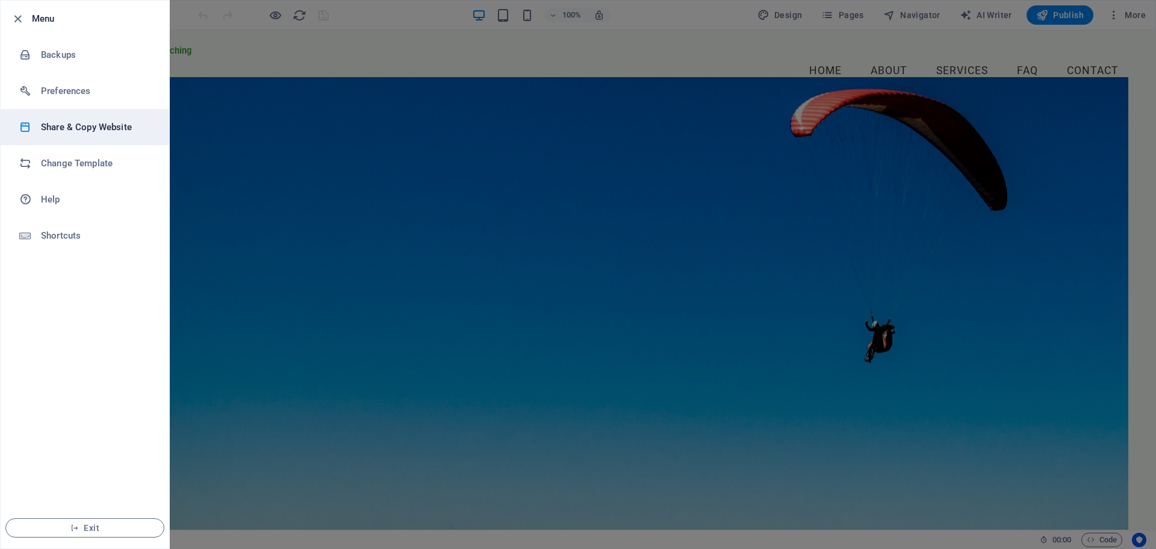
click at [69, 125] on h6 "Share & Copy Website" at bounding box center [96, 127] width 111 height 14
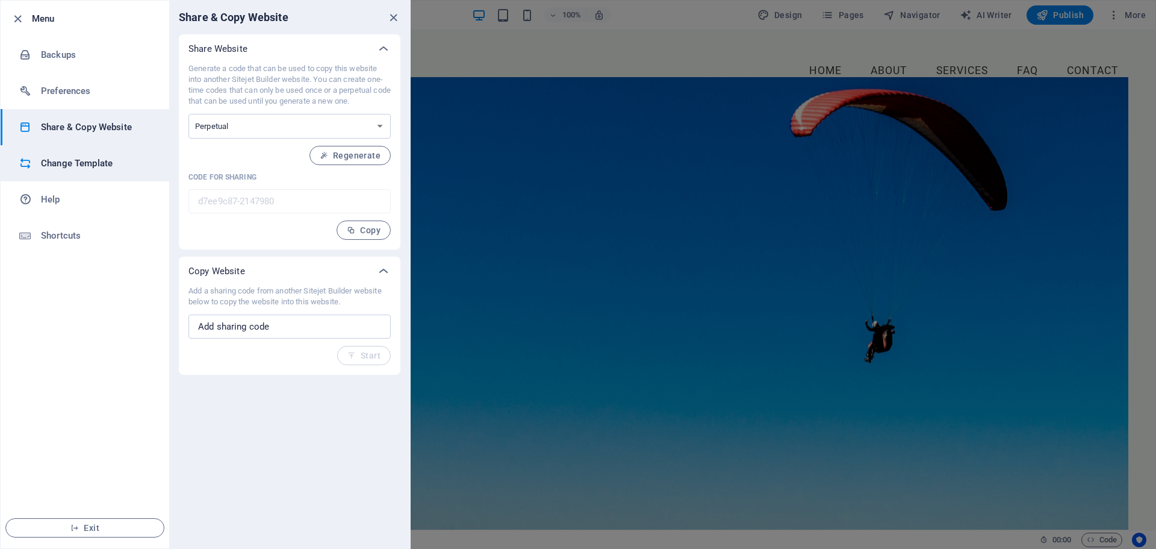
click at [94, 162] on h6 "Change Template" at bounding box center [96, 163] width 111 height 14
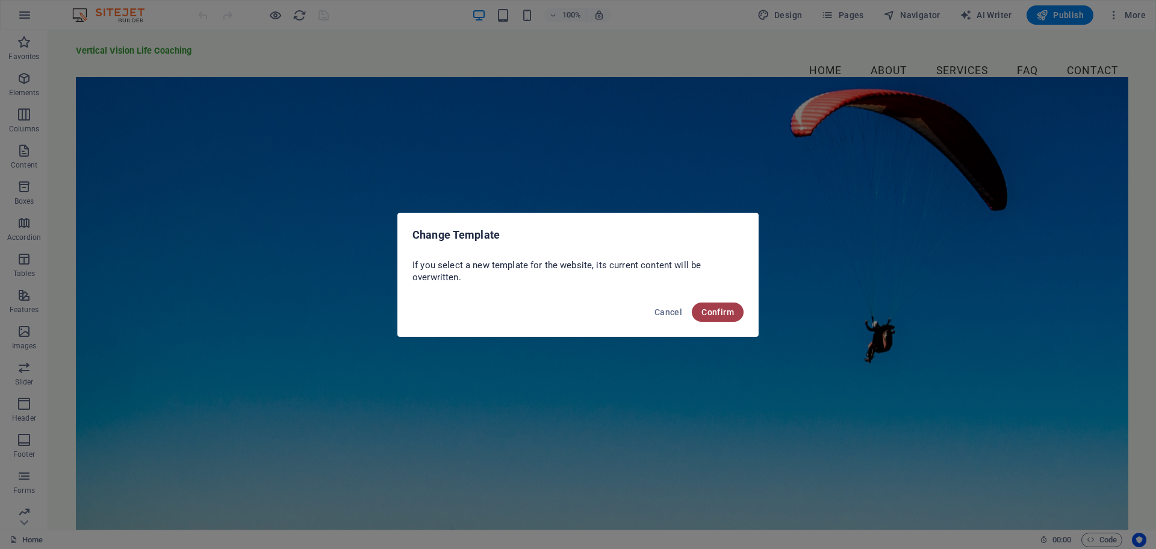
click at [715, 307] on span "Confirm" at bounding box center [718, 312] width 33 height 10
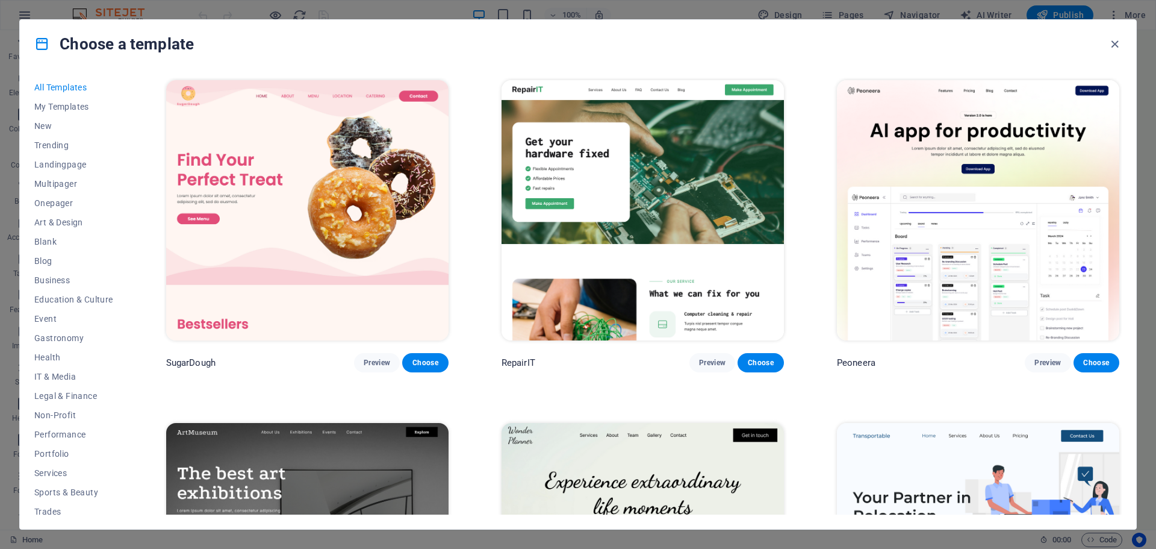
drag, startPoint x: 1118, startPoint y: 91, endPoint x: 1119, endPoint y: 105, distance: 14.5
click at [1119, 105] on div "SugarDough Preview Choose RepairIT Preview Choose Peoneera Preview Choose Art M…" at bounding box center [643, 296] width 958 height 437
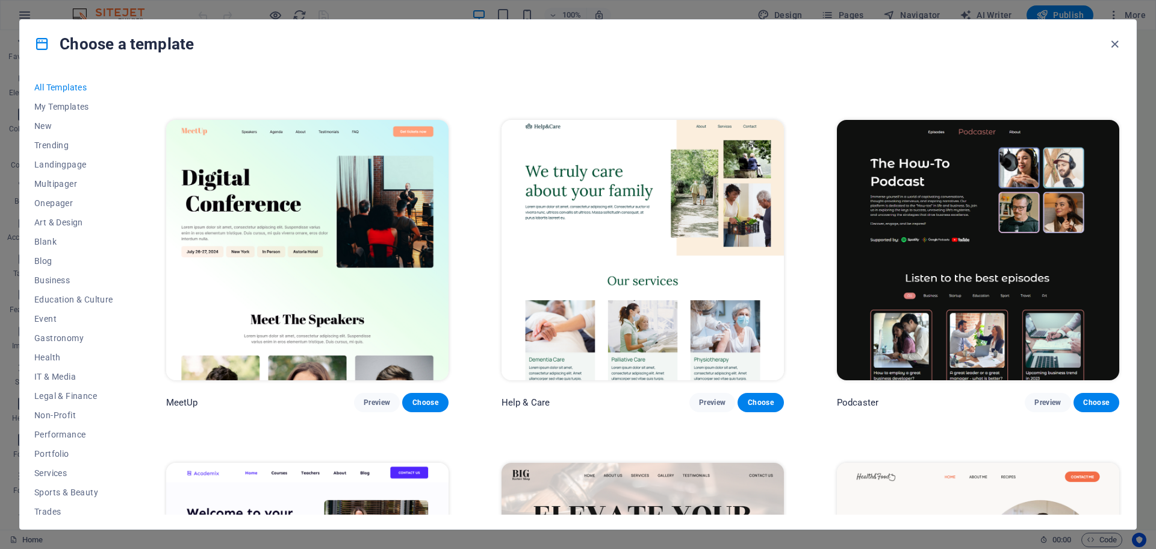
scroll to position [1015, 0]
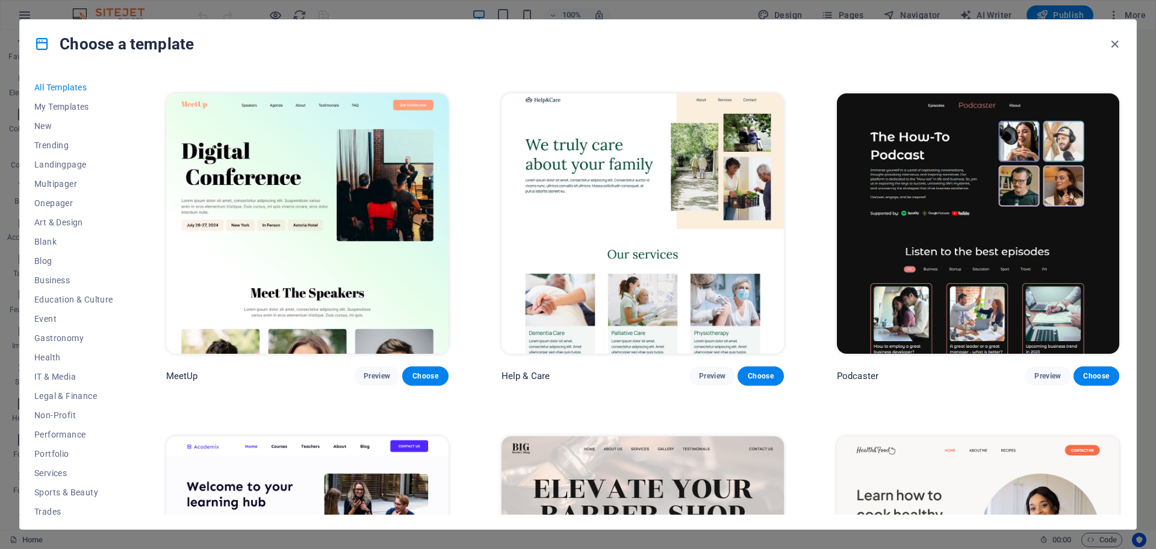
drag, startPoint x: 1129, startPoint y: 161, endPoint x: 1134, endPoint y: 188, distance: 28.1
click at [1134, 188] on div "All Templates My Templates New Trending Landingpage Multipager Onepager Art & D…" at bounding box center [578, 298] width 1116 height 461
drag, startPoint x: 1151, startPoint y: 113, endPoint x: 1155, endPoint y: 167, distance: 54.3
click at [1155, 167] on div "Choose a template All Templates My Templates New Trending Landingpage Multipage…" at bounding box center [578, 274] width 1156 height 549
drag, startPoint x: 1156, startPoint y: 102, endPoint x: 1156, endPoint y: 169, distance: 66.2
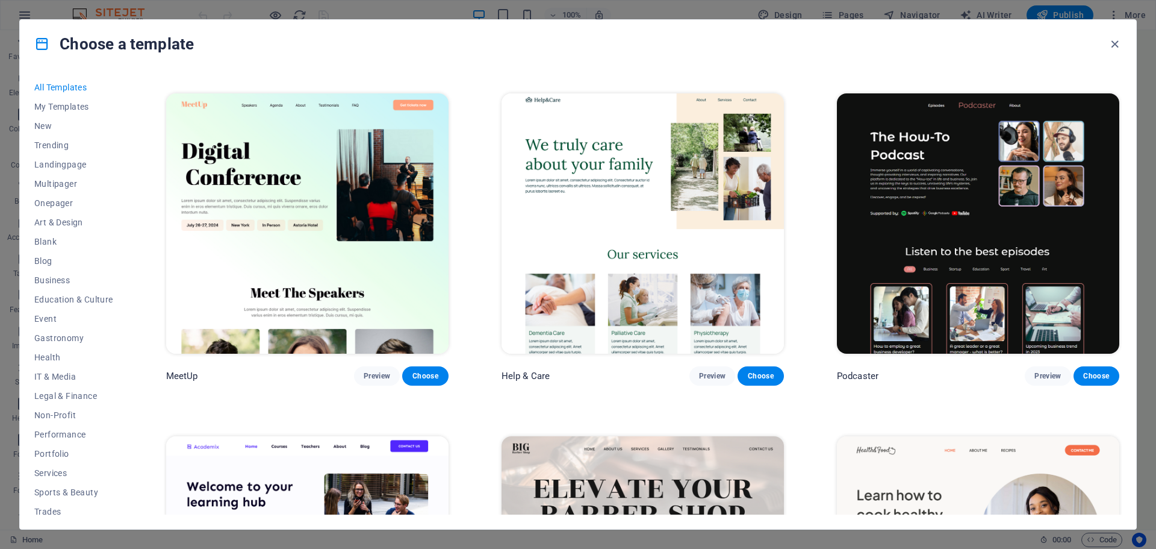
click at [1156, 169] on div "Choose a template All Templates My Templates New Trending Landingpage Multipage…" at bounding box center [578, 274] width 1156 height 549
click at [1122, 155] on div "All Templates My Templates New Trending Landingpage Multipager Onepager Art & D…" at bounding box center [578, 298] width 1116 height 461
drag, startPoint x: 1122, startPoint y: 155, endPoint x: 1124, endPoint y: 198, distance: 42.8
click at [1124, 198] on div "All Templates My Templates New Trending Landingpage Multipager Onepager Art & D…" at bounding box center [578, 298] width 1116 height 461
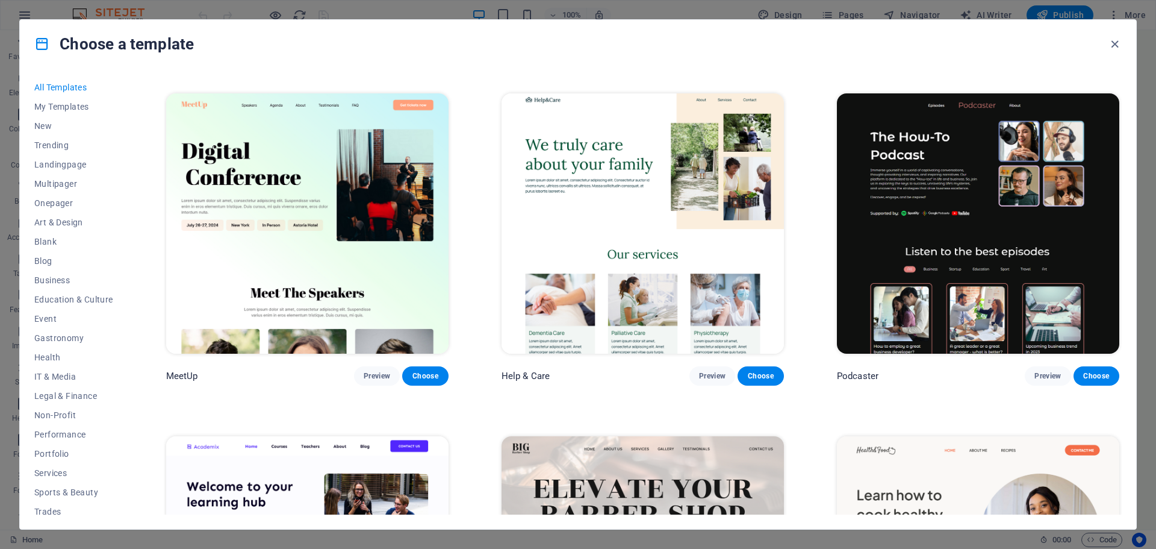
drag, startPoint x: 1151, startPoint y: 75, endPoint x: 1153, endPoint y: 136, distance: 60.8
click at [1153, 136] on div "Choose a template All Templates My Templates New Trending Landingpage Multipage…" at bounding box center [578, 274] width 1156 height 549
click at [1134, 98] on div "All Templates My Templates New Trending Landingpage Multipager Onepager Art & D…" at bounding box center [578, 298] width 1116 height 461
click at [1125, 521] on div "All Templates My Templates New Trending Landingpage Multipager Onepager Art & D…" at bounding box center [578, 298] width 1116 height 461
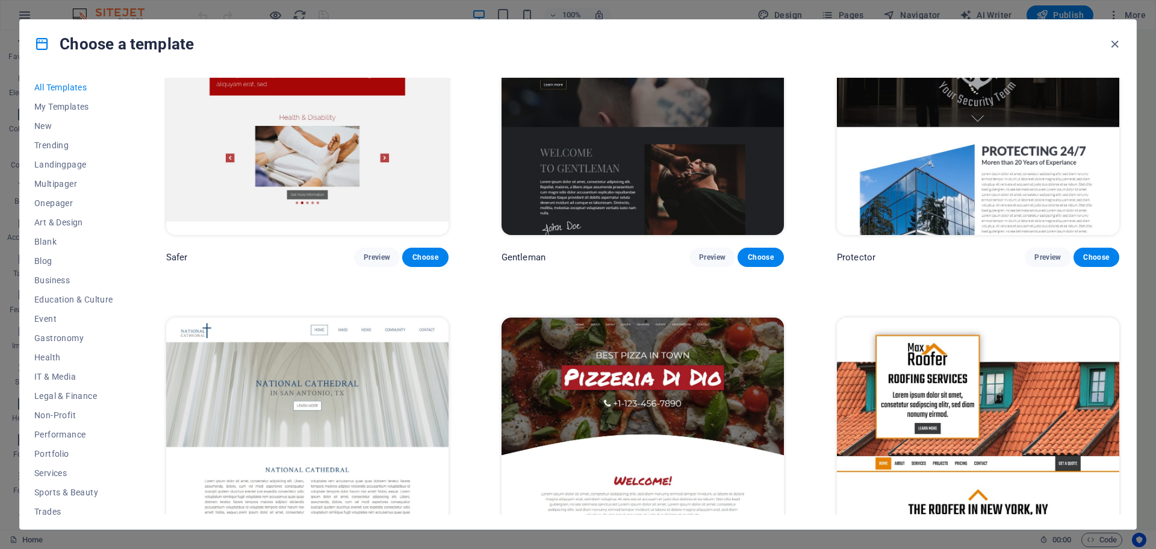
scroll to position [6869, 0]
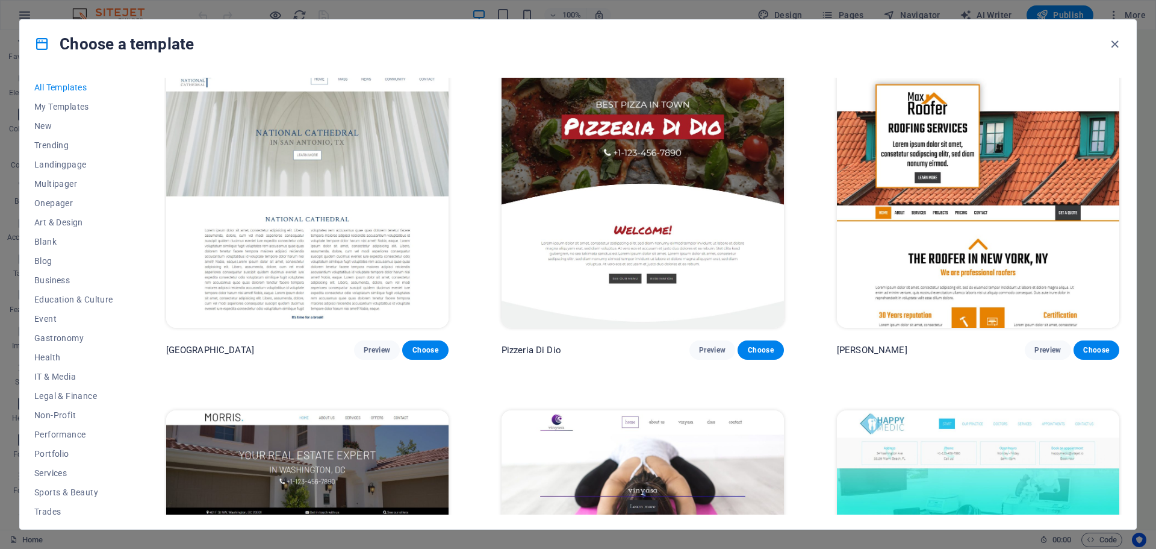
drag, startPoint x: 1124, startPoint y: 326, endPoint x: 1126, endPoint y: 348, distance: 22.4
click at [1126, 348] on div "All Templates My Templates New Trending Landingpage Multipager Onepager Art & D…" at bounding box center [578, 298] width 1116 height 461
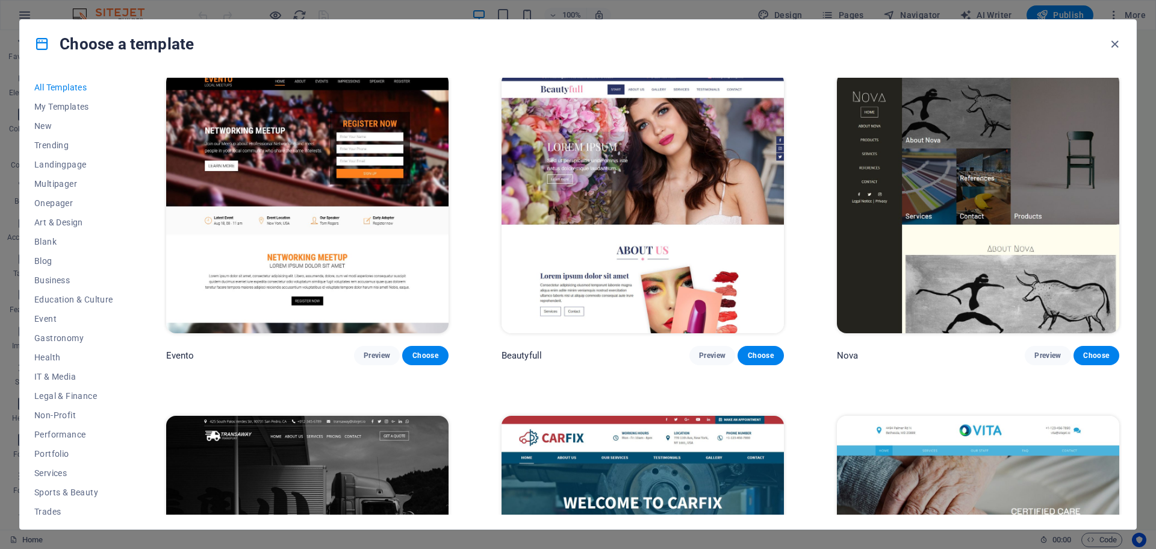
scroll to position [13284, 0]
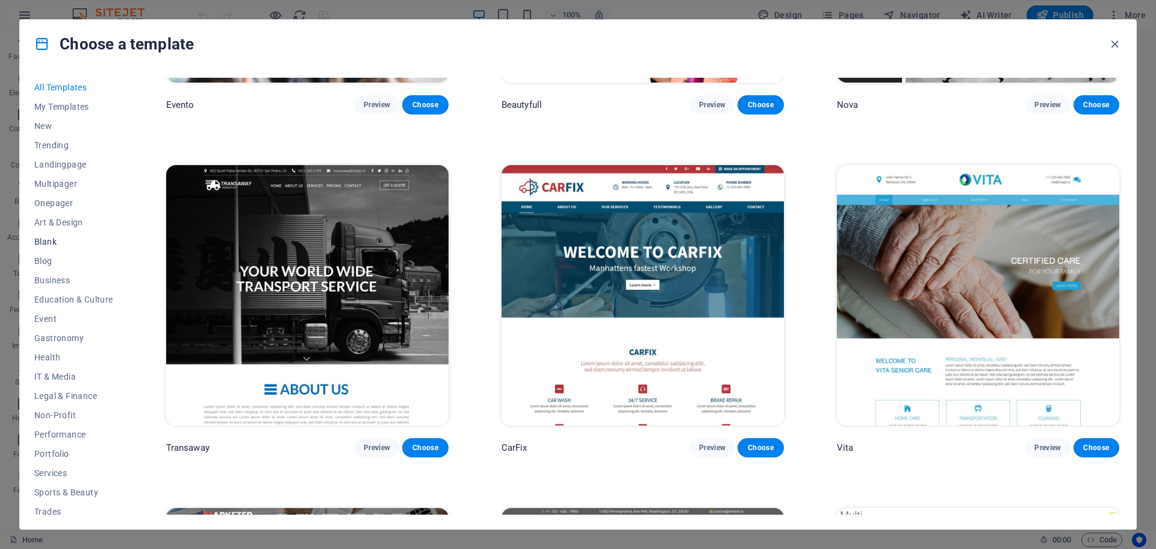
click at [43, 240] on span "Blank" at bounding box center [73, 242] width 79 height 10
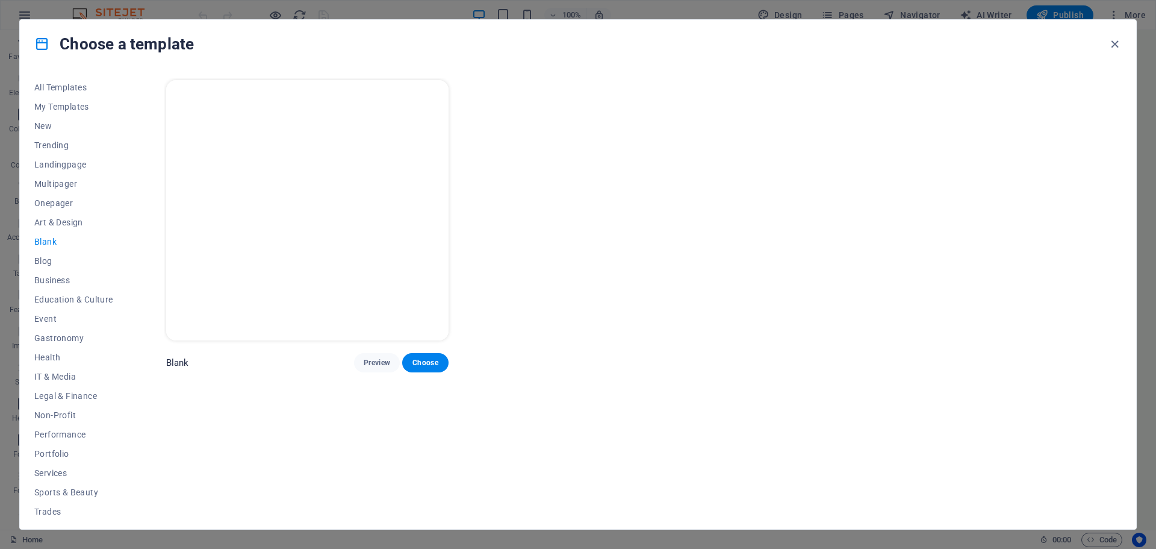
scroll to position [0, 0]
drag, startPoint x: 130, startPoint y: 323, endPoint x: 126, endPoint y: 374, distance: 51.4
click at [126, 374] on div "All Templates My Templates New Trending Landingpage Multipager Onepager Art & D…" at bounding box center [578, 298] width 1116 height 461
drag, startPoint x: 126, startPoint y: 374, endPoint x: 128, endPoint y: 193, distance: 180.7
click at [128, 193] on div "All Templates My Templates New Trending Landingpage Multipager Onepager Art & D…" at bounding box center [80, 296] width 93 height 437
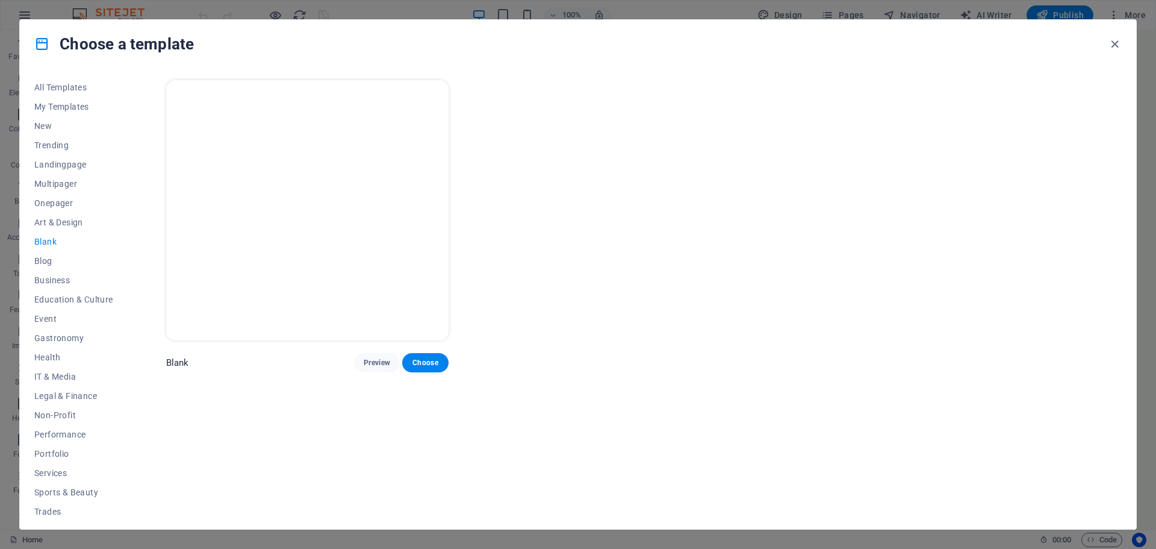
drag, startPoint x: 131, startPoint y: 234, endPoint x: 129, endPoint y: 263, distance: 29.0
click at [129, 263] on div "All Templates My Templates New Trending Landingpage Multipager Onepager Art & D…" at bounding box center [578, 298] width 1116 height 461
click at [46, 126] on span "New" at bounding box center [73, 126] width 79 height 10
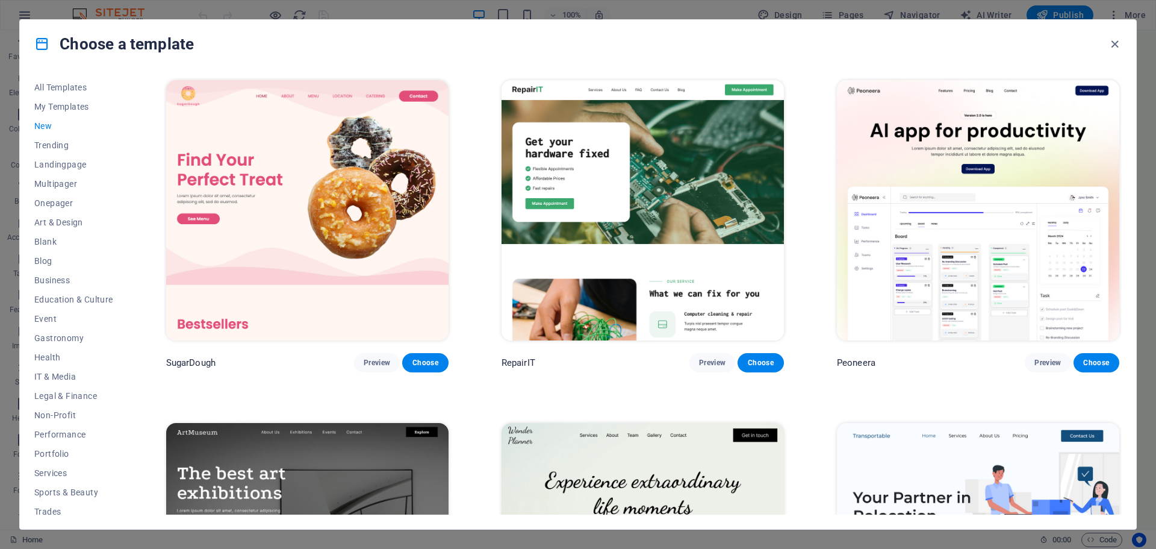
drag, startPoint x: 1119, startPoint y: 149, endPoint x: 1124, endPoint y: 196, distance: 46.7
click at [1124, 196] on div "All Templates My Templates New Trending Landingpage Multipager Onepager Art & D…" at bounding box center [578, 298] width 1116 height 461
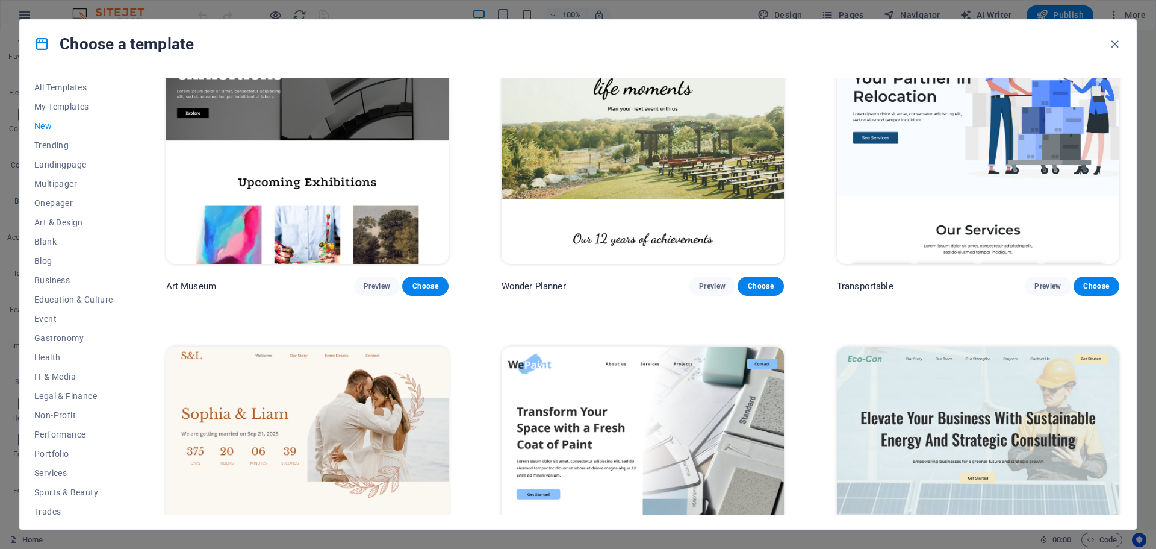
scroll to position [441, 0]
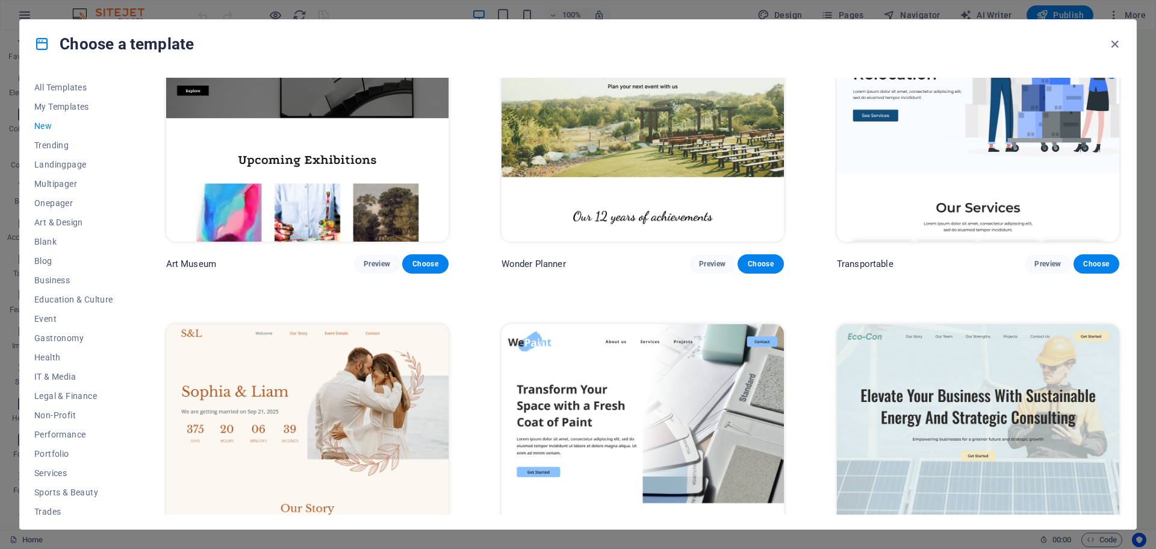
drag, startPoint x: 1119, startPoint y: 278, endPoint x: 1124, endPoint y: 305, distance: 27.5
click at [1124, 305] on div "All Templates My Templates New Trending Landingpage Multipager Onepager Art & D…" at bounding box center [578, 298] width 1116 height 461
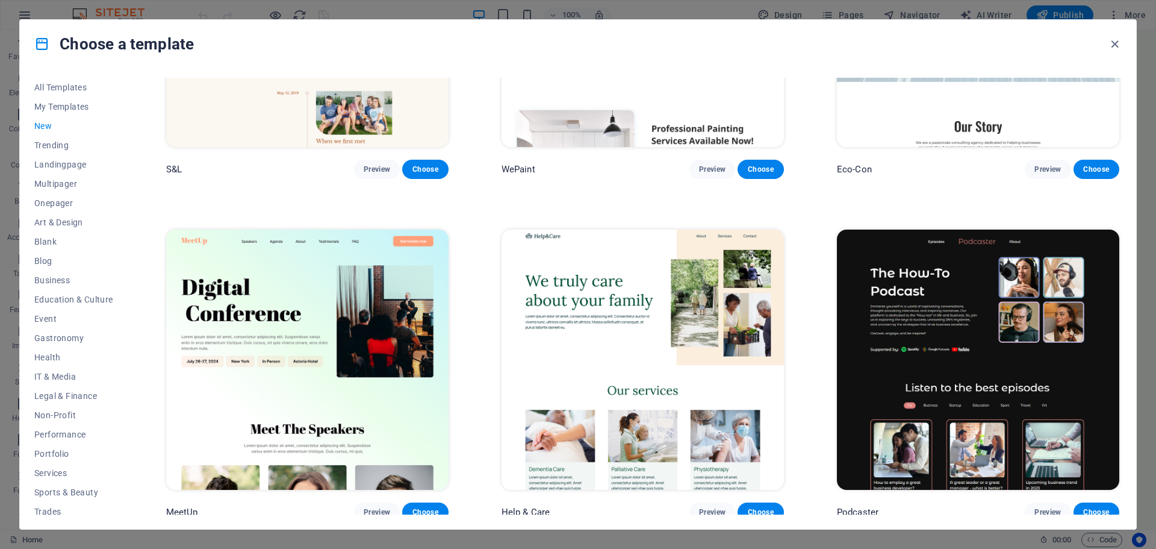
scroll to position [874, 0]
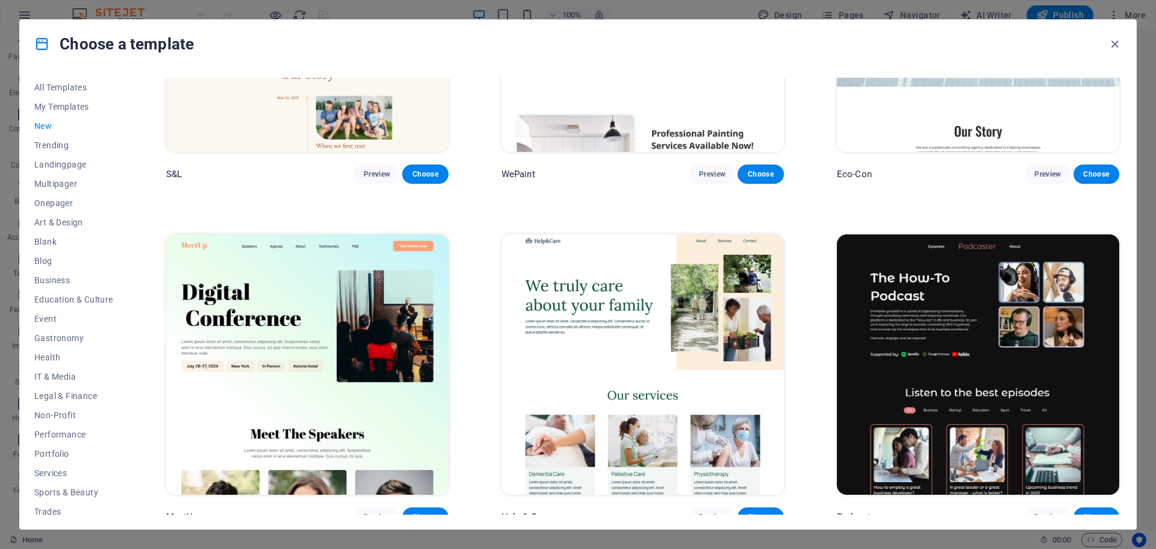
click at [1118, 349] on div "All Templates My Templates New Trending Landingpage Multipager Onepager Art & D…" at bounding box center [578, 298] width 1116 height 461
drag, startPoint x: 1118, startPoint y: 349, endPoint x: 1120, endPoint y: 339, distance: 10.4
click at [1120, 339] on div "SugarDough Preview Choose RepairIT Preview Choose Peoneera Preview Choose Art M…" at bounding box center [643, 296] width 958 height 437
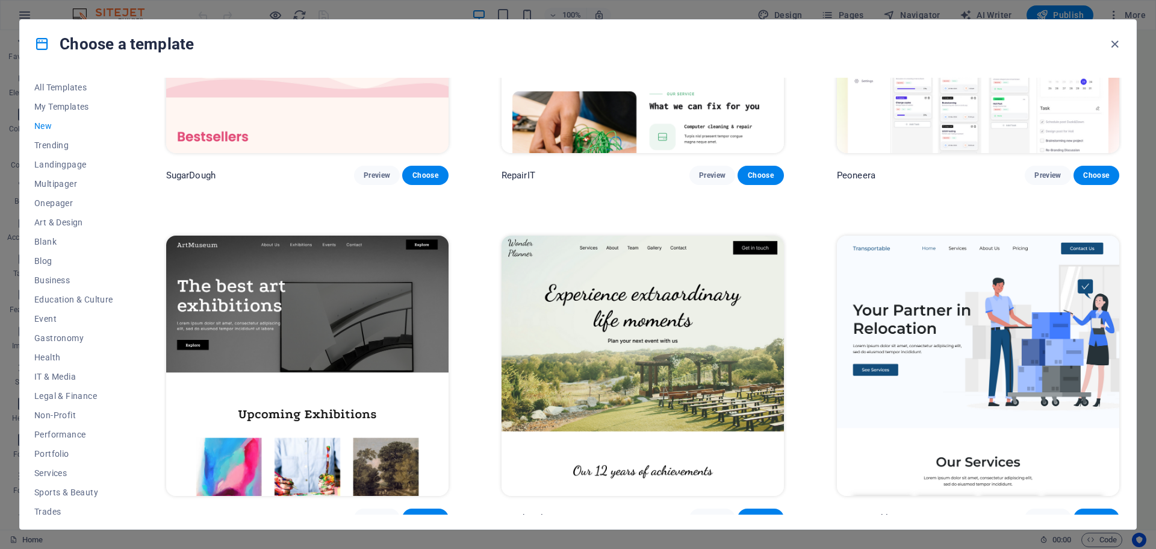
scroll to position [151, 0]
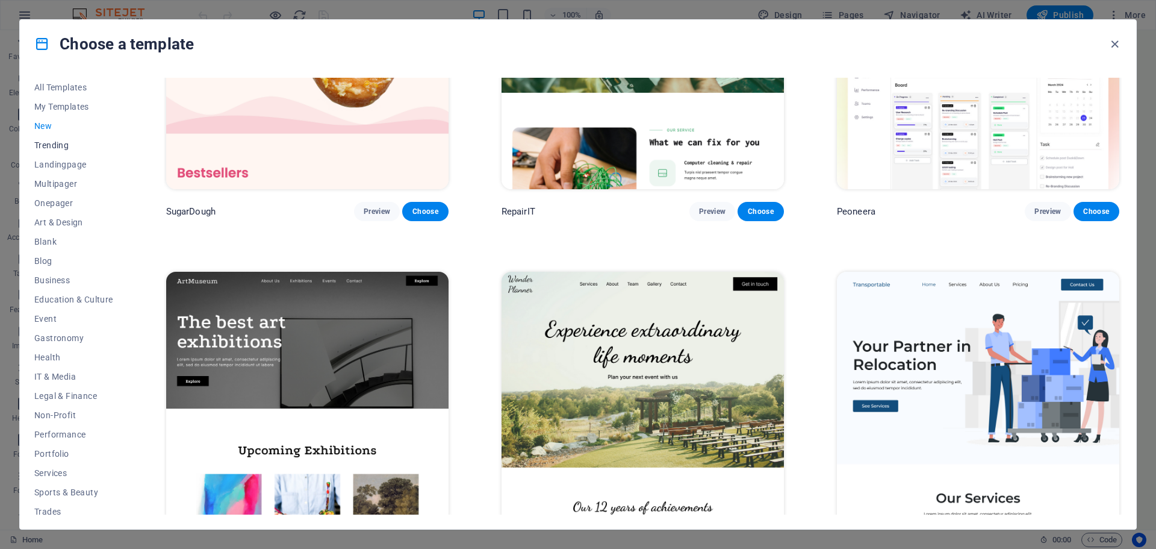
click at [60, 140] on span "Trending" at bounding box center [73, 145] width 79 height 10
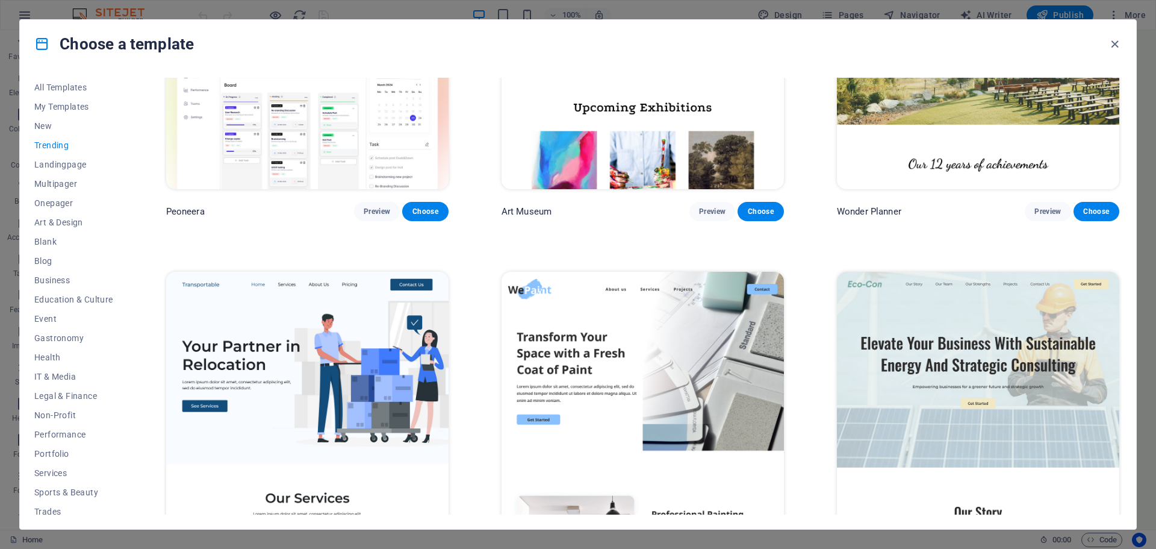
drag, startPoint x: 129, startPoint y: 332, endPoint x: 125, endPoint y: 363, distance: 31.6
click at [125, 363] on div "All Templates My Templates New Trending Landingpage Multipager Onepager Art & D…" at bounding box center [578, 298] width 1116 height 461
drag, startPoint x: 125, startPoint y: 363, endPoint x: 125, endPoint y: 351, distance: 12.0
click at [125, 351] on div "All Templates My Templates New Trending Landingpage Multipager Onepager Art & D…" at bounding box center [80, 296] width 93 height 437
drag, startPoint x: 1118, startPoint y: 36, endPoint x: 1114, endPoint y: 48, distance: 12.6
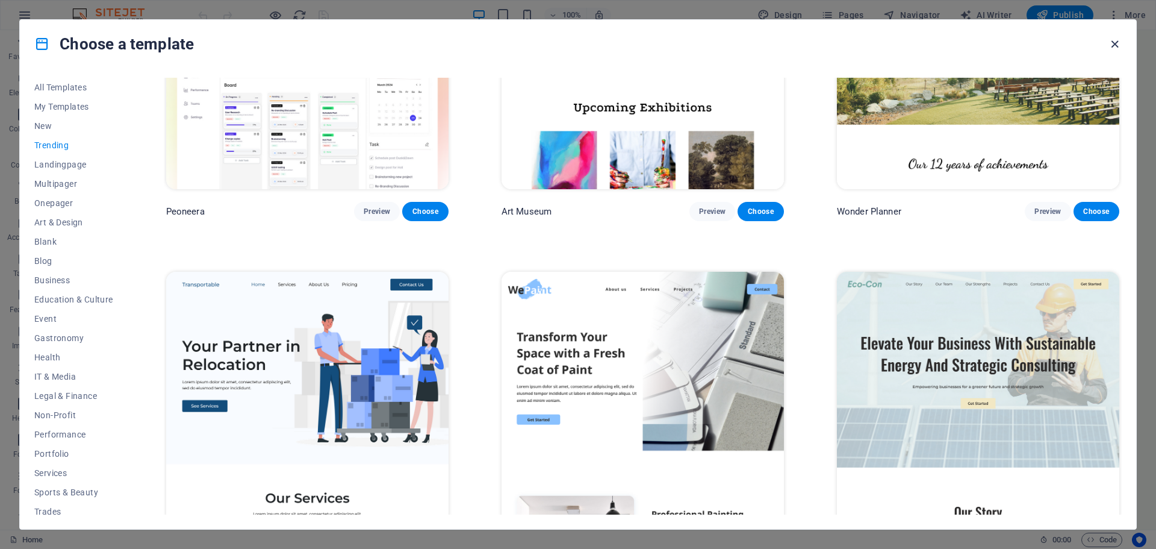
click at [1114, 48] on div "Choose a template" at bounding box center [578, 44] width 1116 height 48
click at [1114, 48] on icon "button" at bounding box center [1115, 44] width 14 height 14
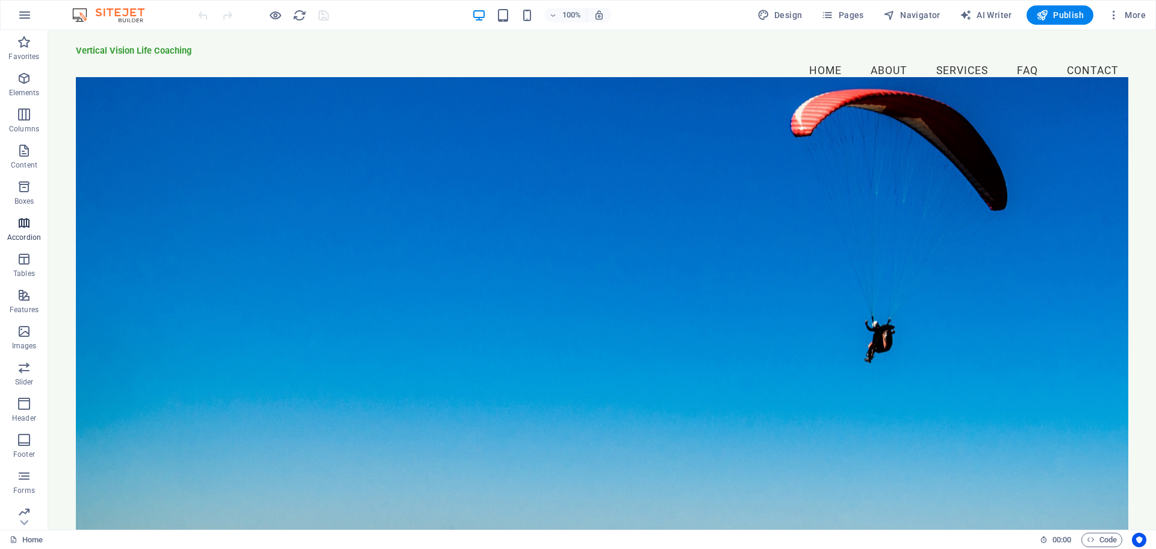
click at [23, 226] on icon "button" at bounding box center [24, 223] width 14 height 14
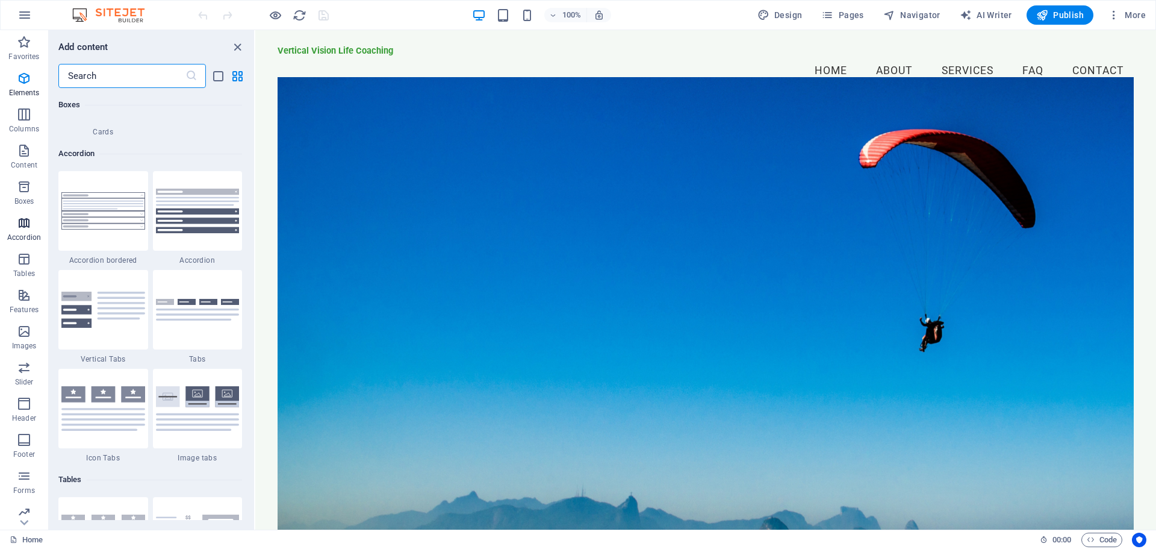
scroll to position [3845, 0]
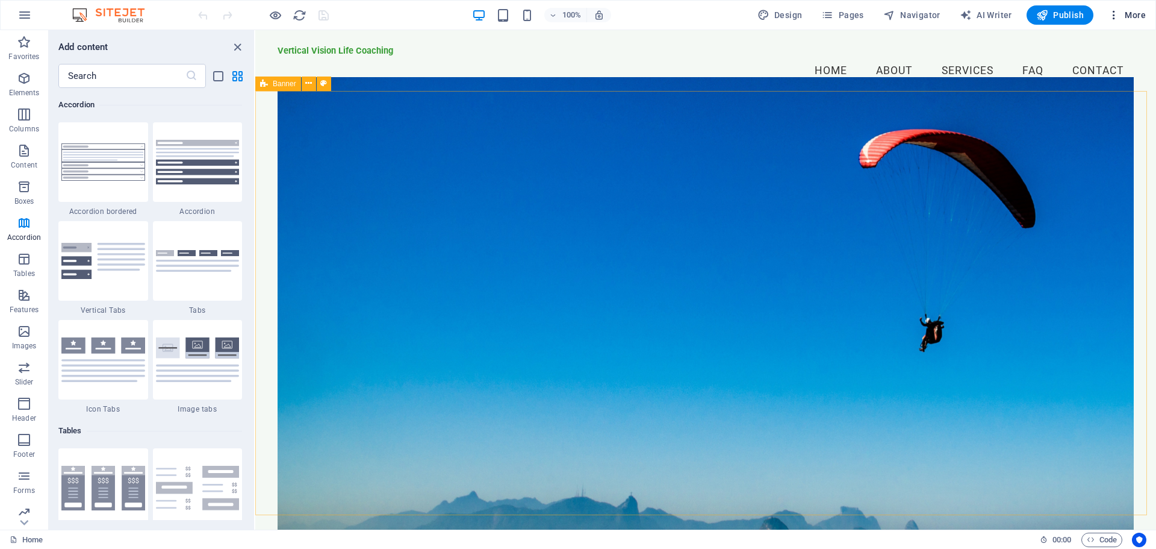
click at [1116, 16] on icon "button" at bounding box center [1114, 15] width 12 height 12
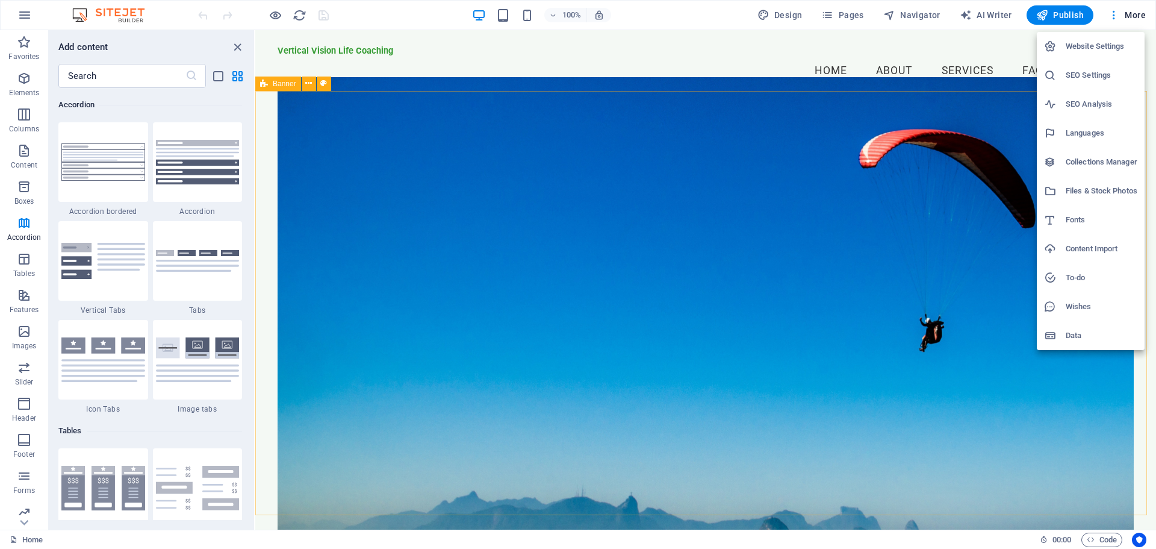
click at [1079, 275] on h6 "To-do" at bounding box center [1102, 277] width 72 height 14
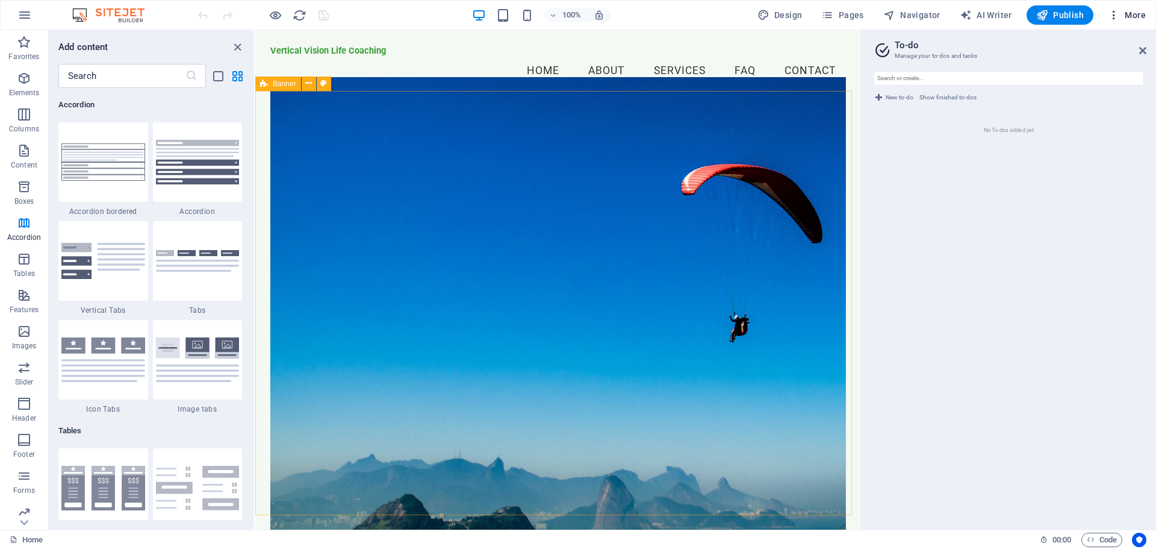
click at [1113, 16] on icon "button" at bounding box center [1114, 15] width 12 height 12
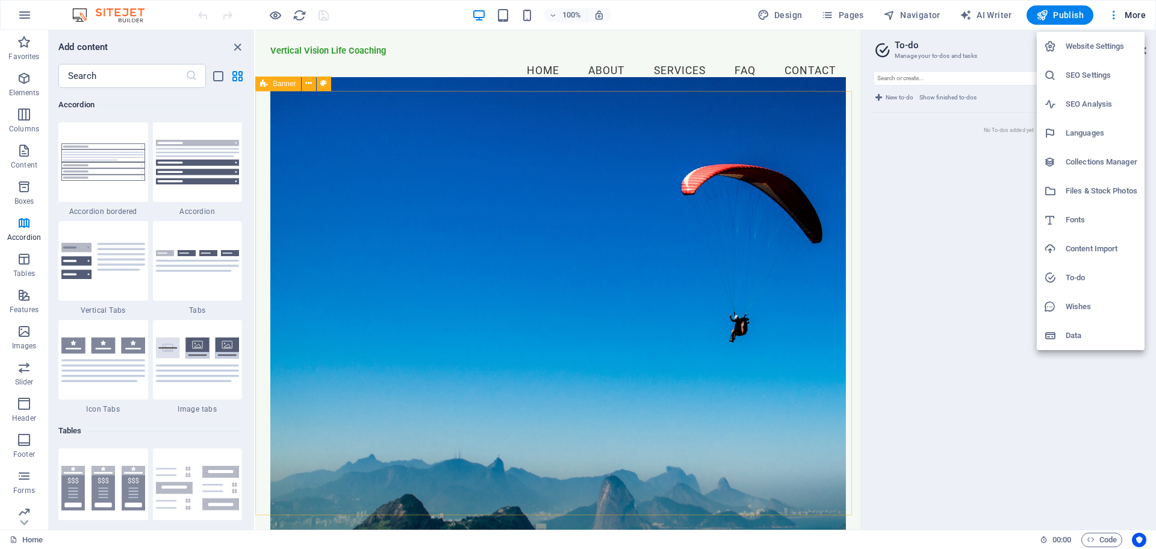
click at [1139, 13] on div at bounding box center [578, 274] width 1156 height 549
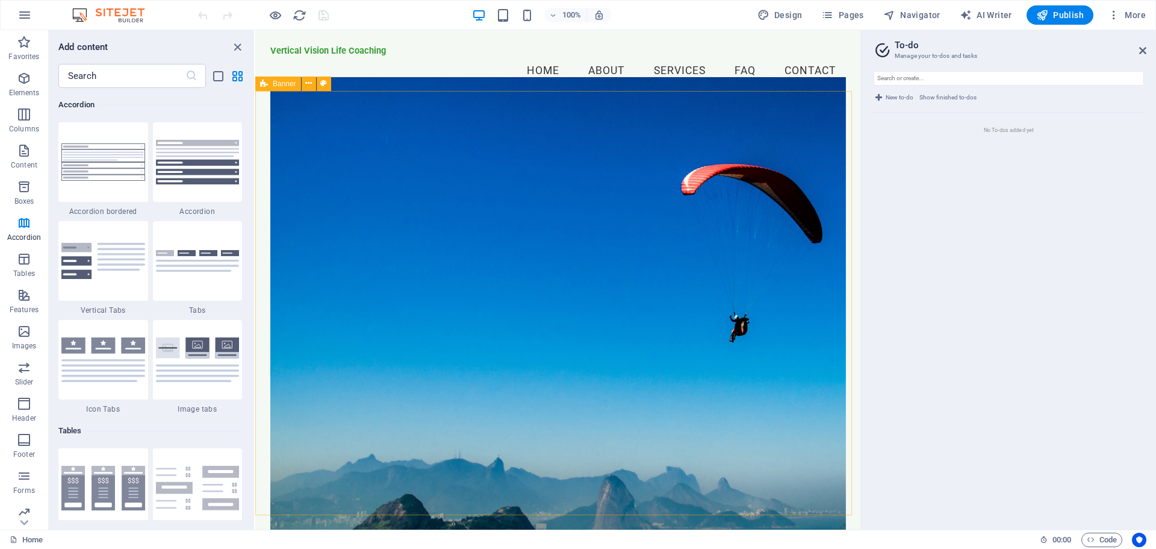
click at [1139, 13] on span "More" at bounding box center [1127, 15] width 38 height 12
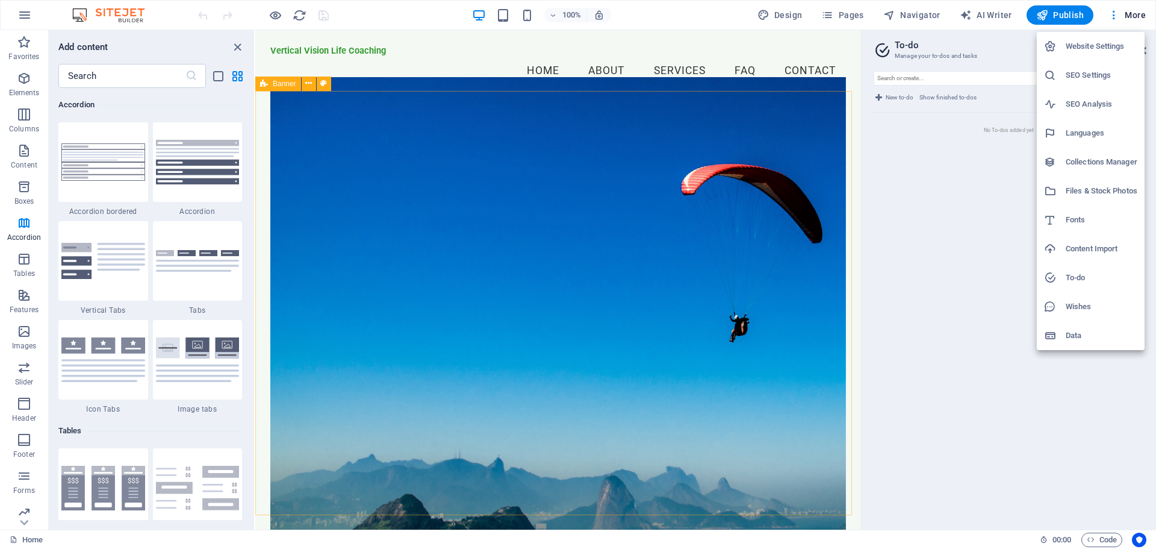
click at [1101, 247] on h6 "Content Import" at bounding box center [1102, 248] width 72 height 14
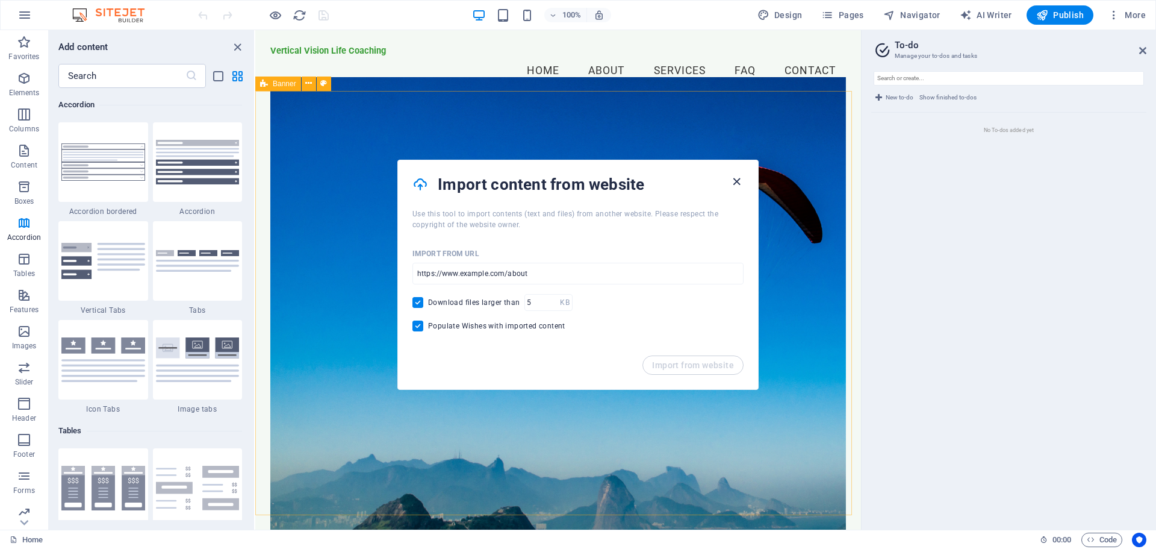
click at [738, 181] on icon "button" at bounding box center [737, 182] width 14 height 14
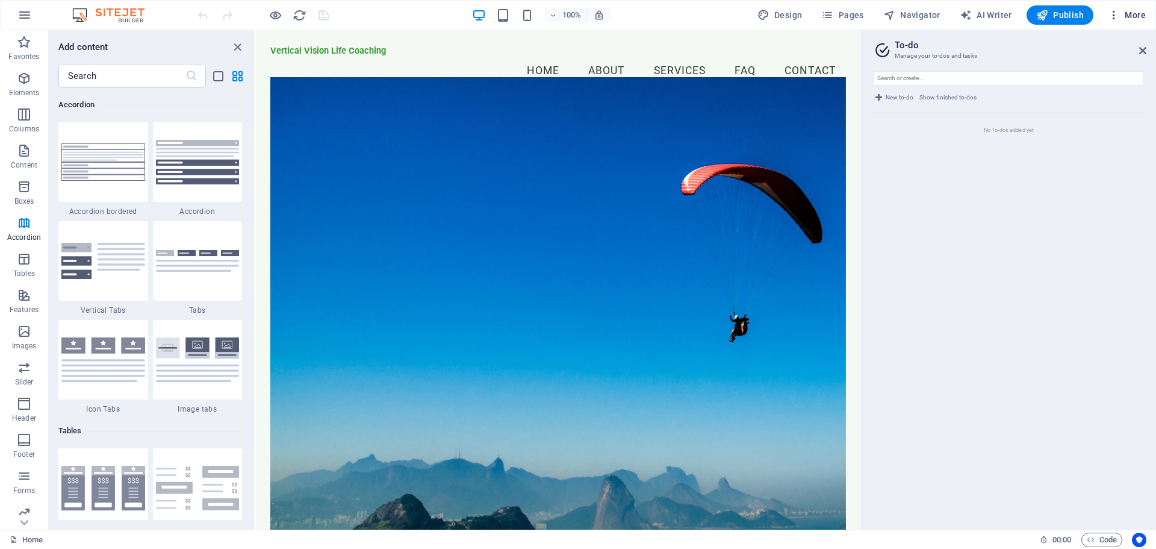
click at [1132, 11] on span "More" at bounding box center [1127, 15] width 38 height 12
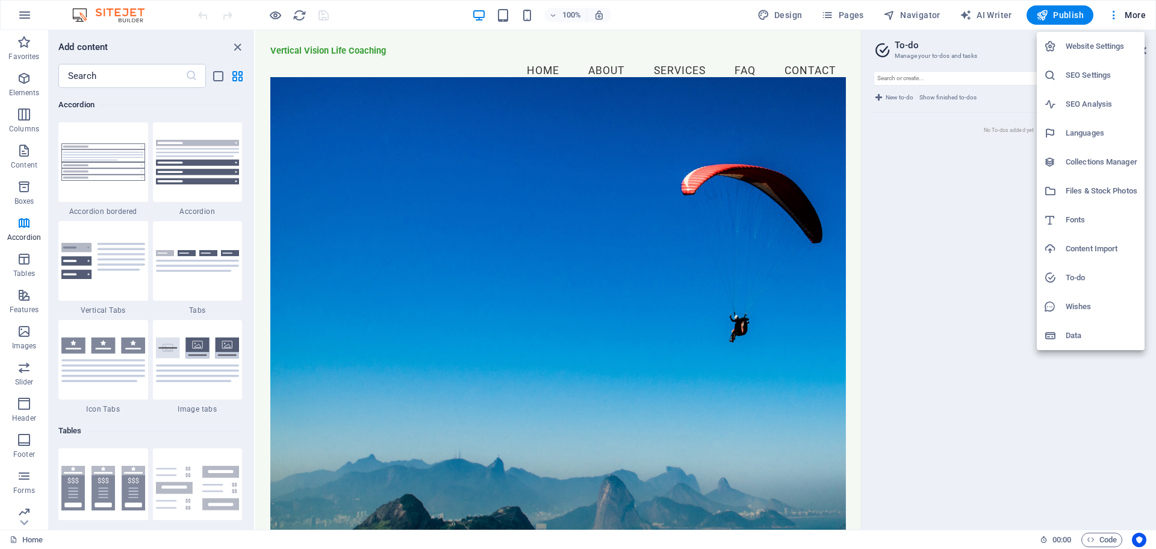
click at [1030, 265] on div at bounding box center [578, 274] width 1156 height 549
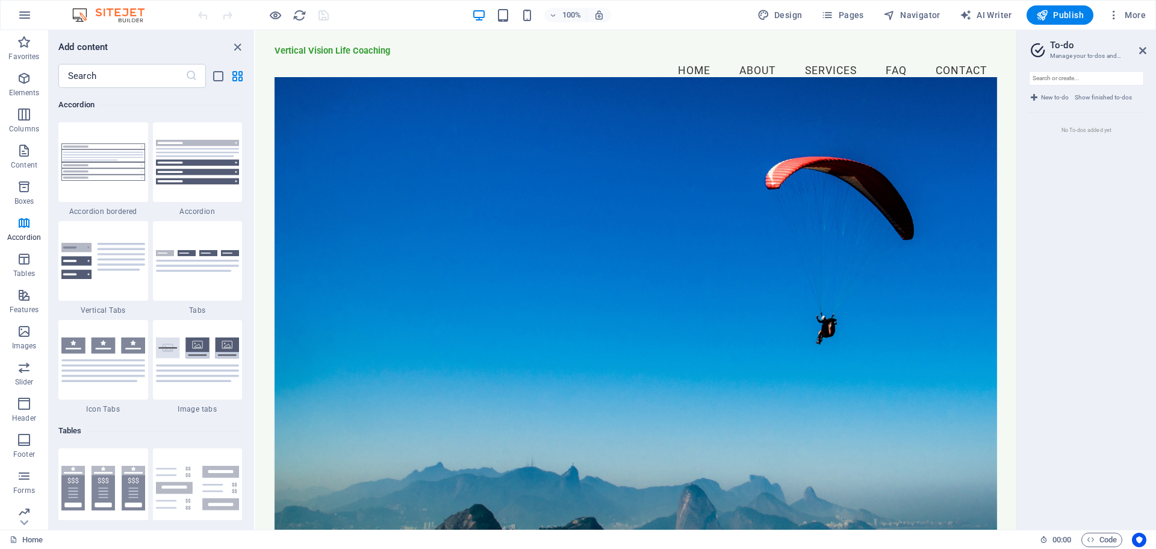
drag, startPoint x: 862, startPoint y: 132, endPoint x: 1105, endPoint y: 114, distance: 243.9
click at [1105, 114] on aside "To-do Manage your to-dos and tasks New to-do Show finished to-dos No To-dos add…" at bounding box center [1086, 279] width 140 height 499
click at [790, 21] on button "Design" at bounding box center [780, 14] width 55 height 19
select select "px"
select select "200"
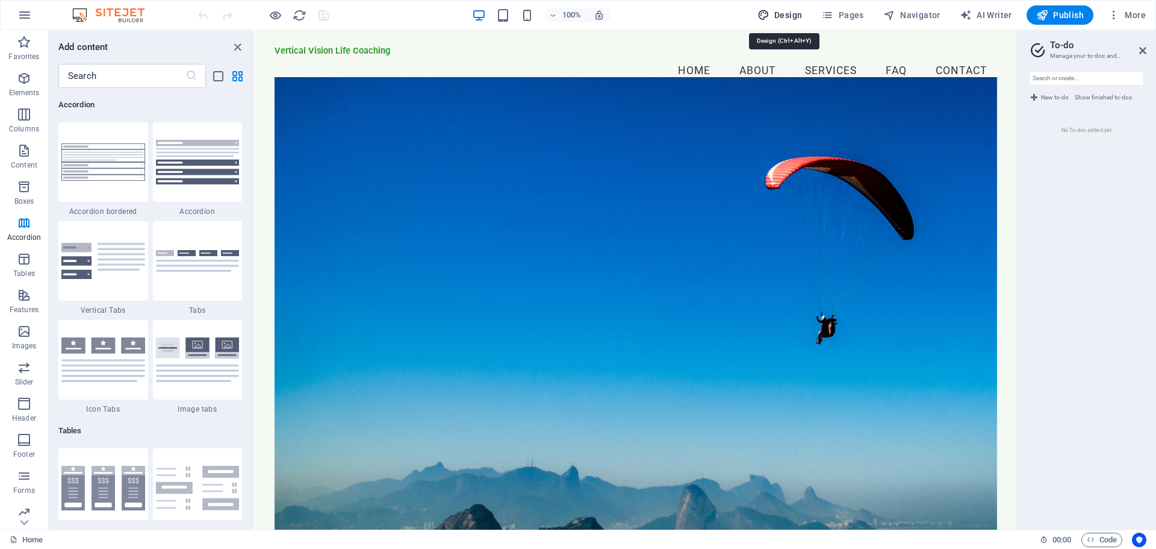
select select "px"
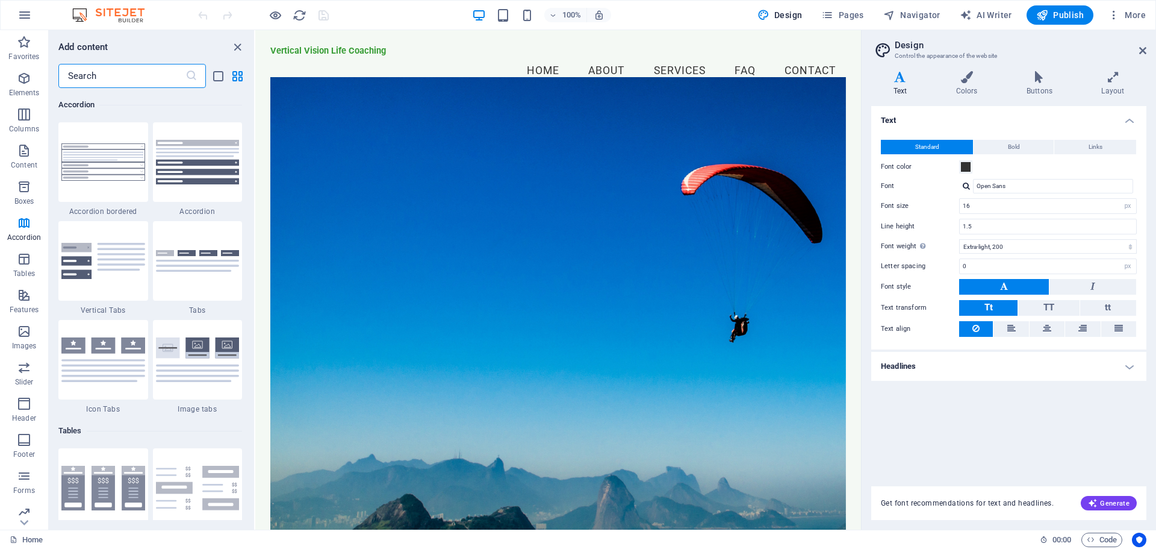
click at [112, 77] on input "text" at bounding box center [121, 76] width 127 height 24
click at [217, 80] on icon "list-view" at bounding box center [218, 76] width 14 height 14
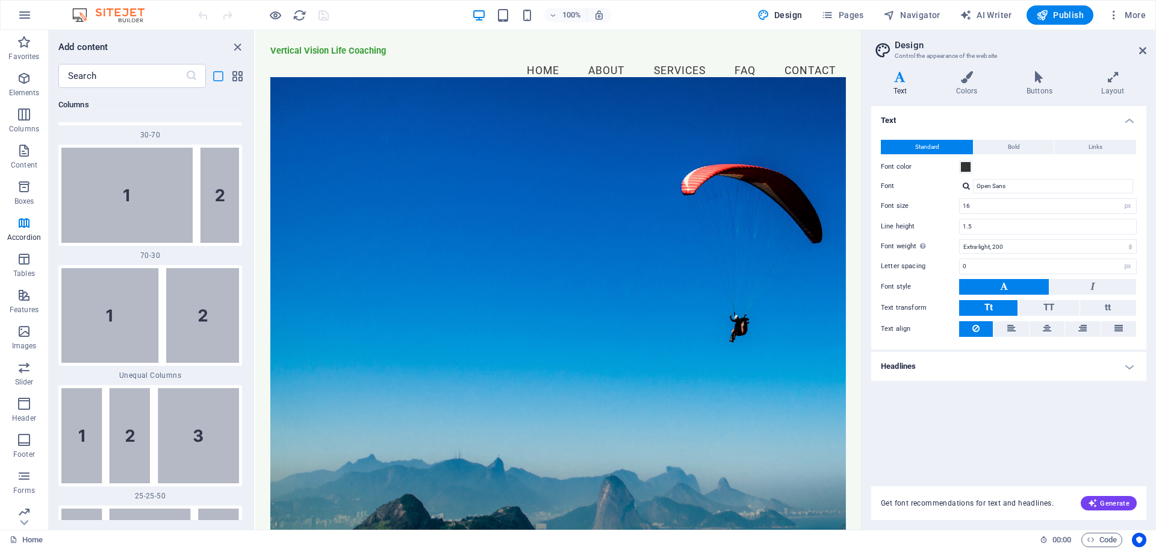
scroll to position [9743, 0]
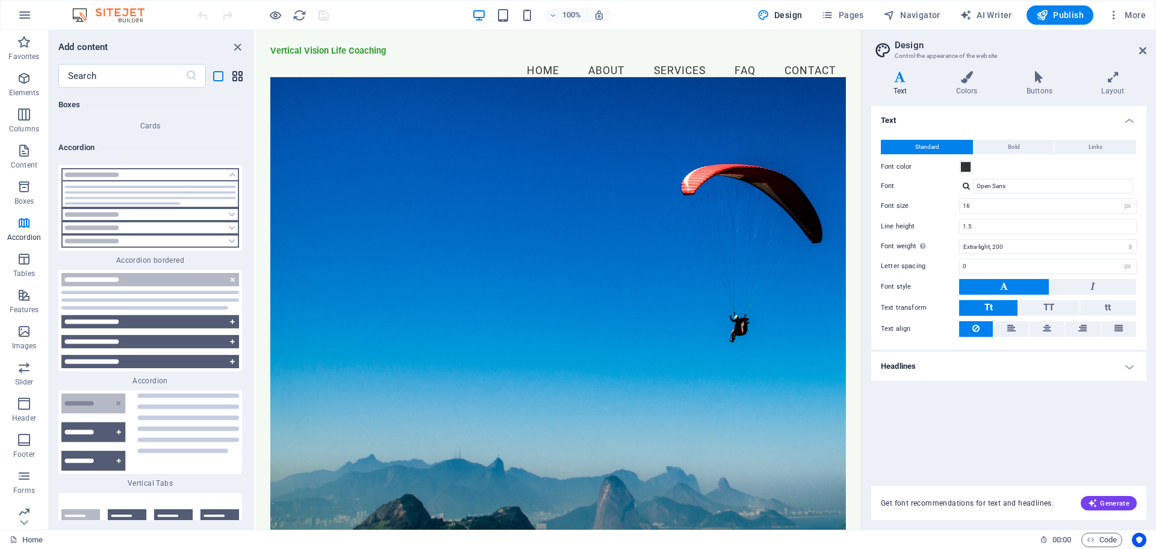
click at [234, 76] on icon "grid-view" at bounding box center [238, 76] width 14 height 14
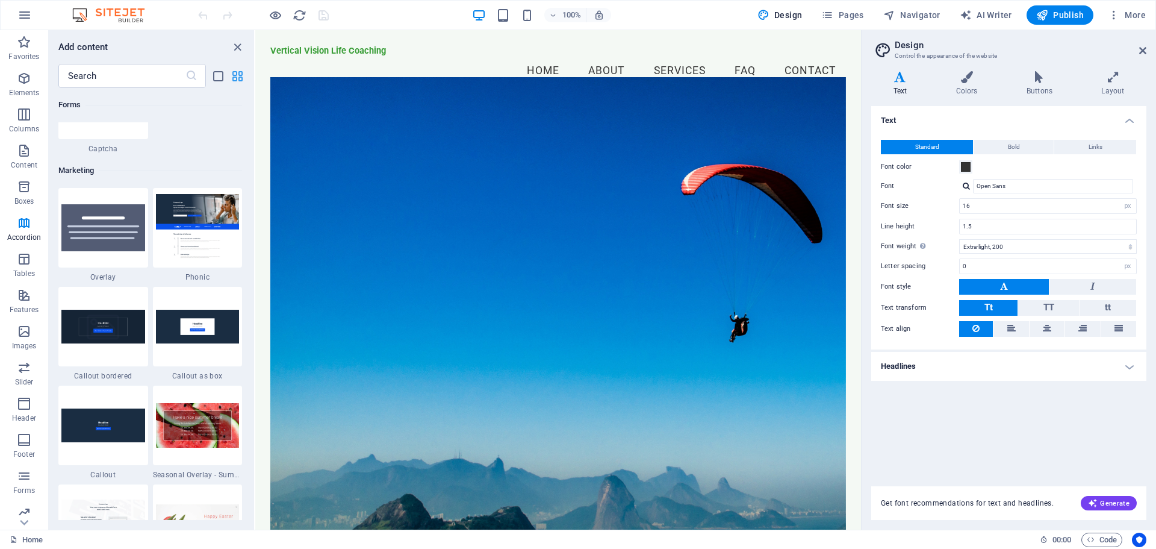
scroll to position [3845, 0]
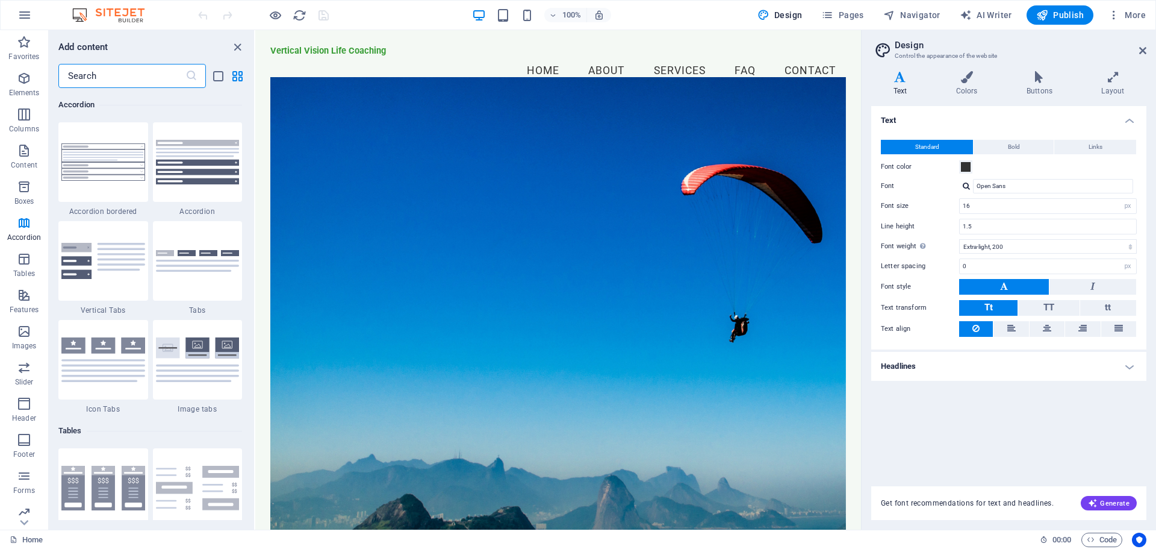
click at [93, 79] on input "text" at bounding box center [121, 76] width 127 height 24
click at [23, 17] on icon "button" at bounding box center [24, 15] width 14 height 14
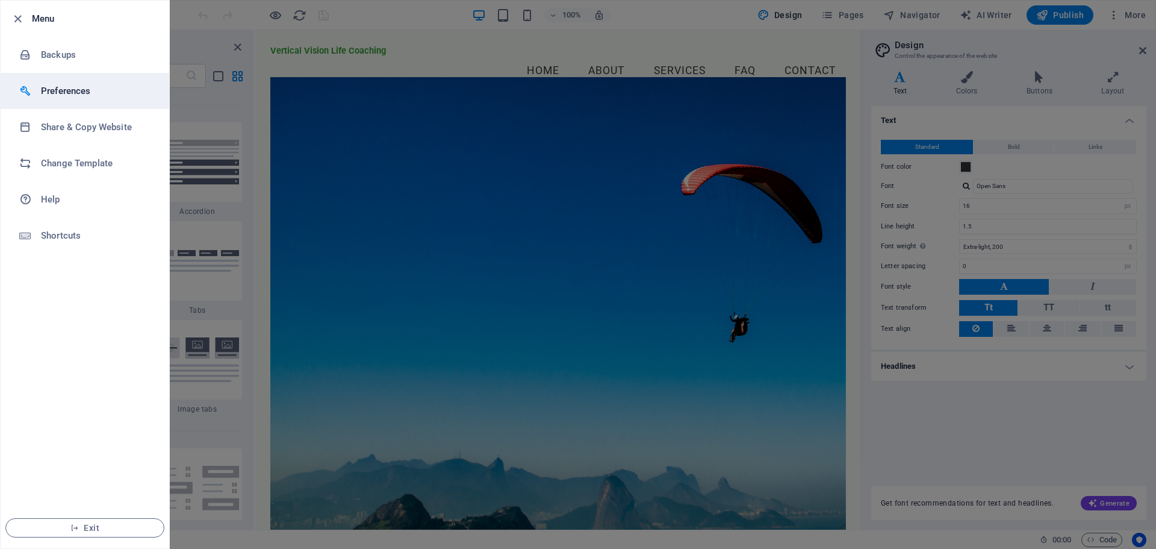
click at [68, 92] on h6 "Preferences" at bounding box center [96, 91] width 111 height 14
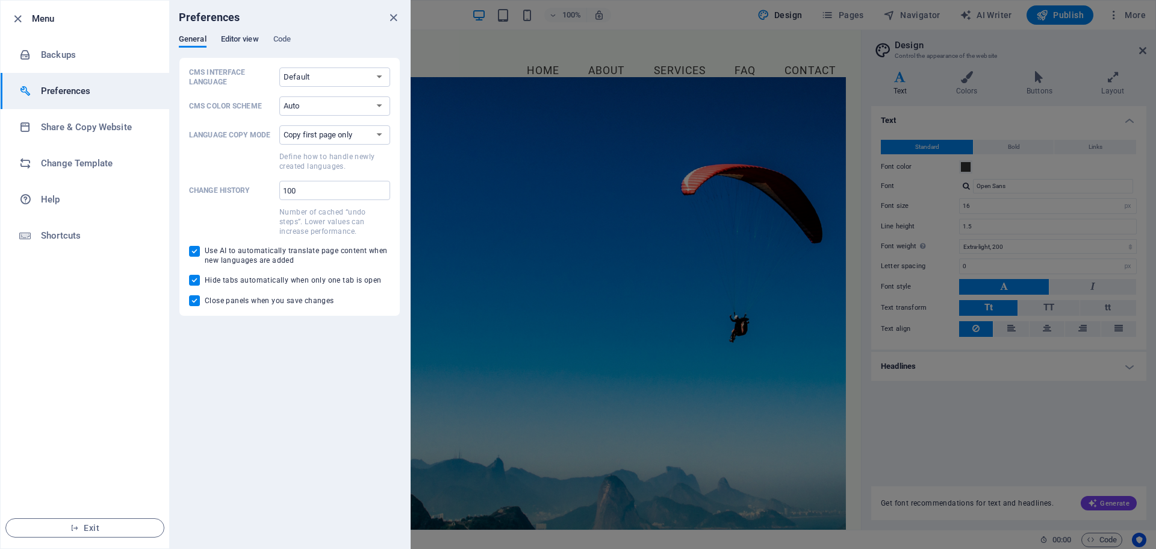
click at [231, 36] on span "Editor view" at bounding box center [240, 40] width 38 height 17
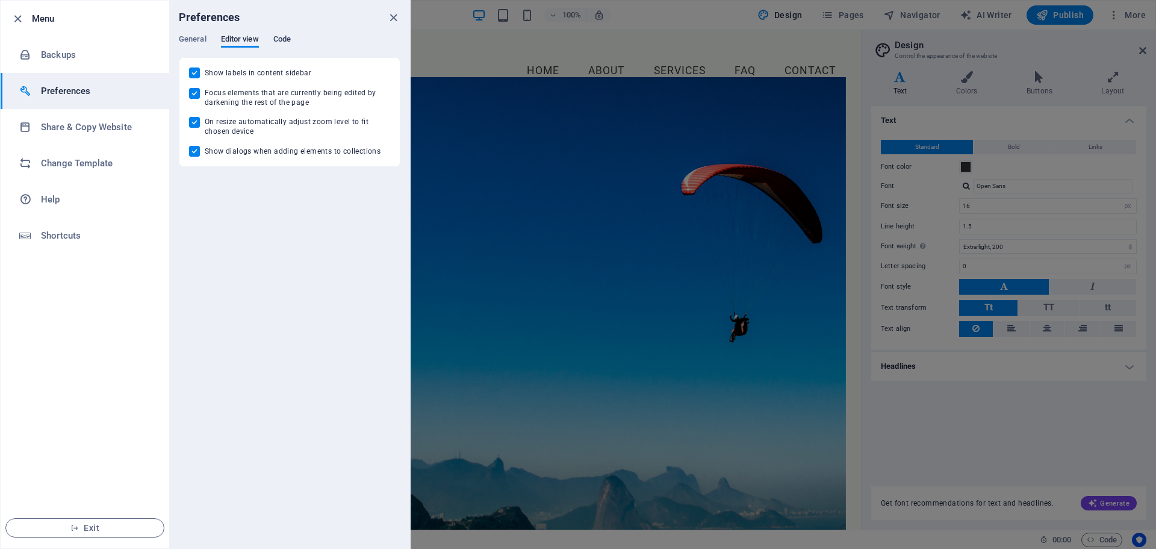
click at [283, 38] on span "Code" at bounding box center [281, 40] width 17 height 17
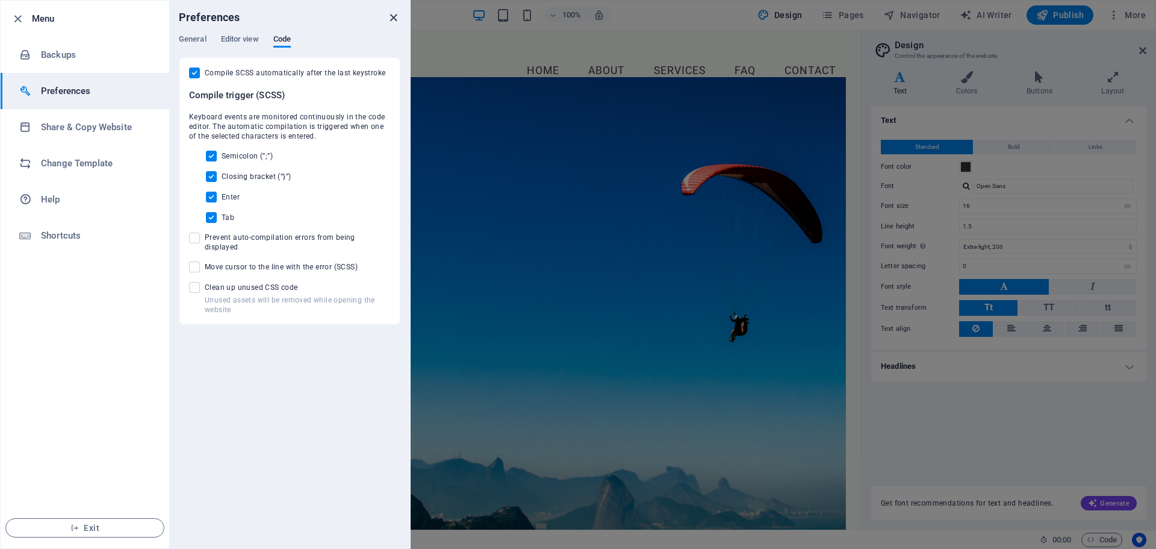
click at [393, 14] on icon "close" at bounding box center [394, 18] width 14 height 14
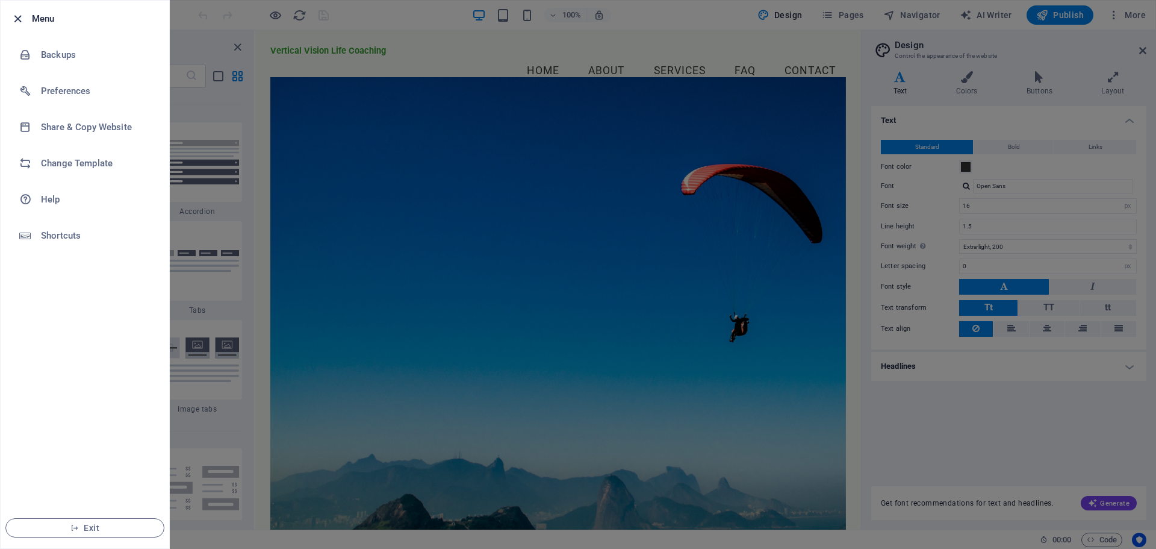
click at [16, 20] on icon "button" at bounding box center [18, 19] width 14 height 14
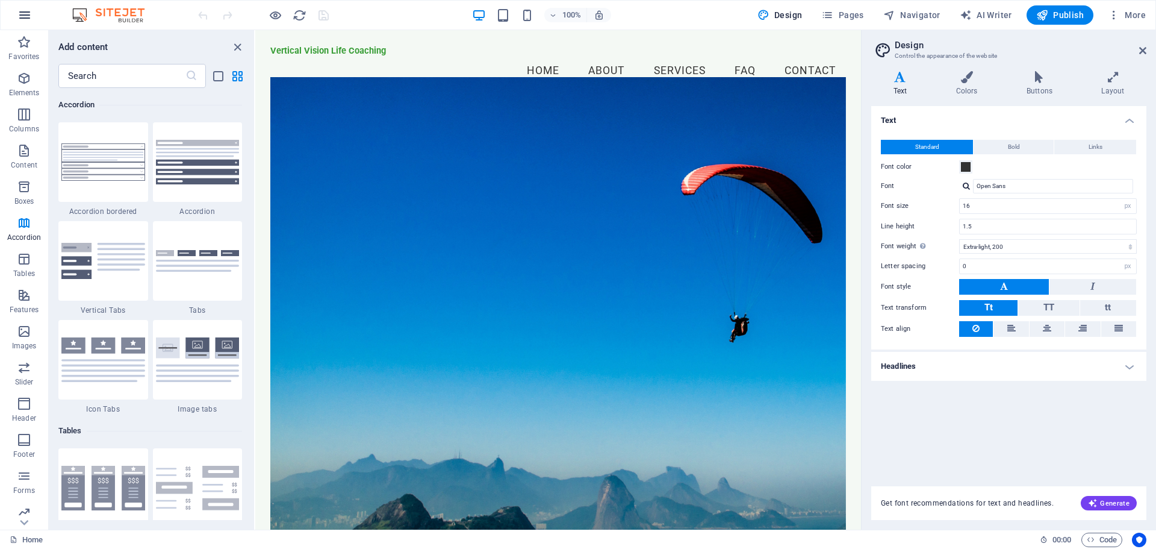
click at [26, 15] on icon "button" at bounding box center [24, 15] width 14 height 14
